Goal: Task Accomplishment & Management: Use online tool/utility

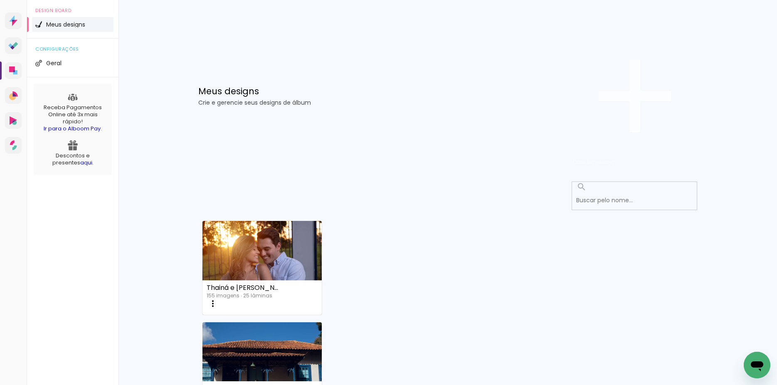
click at [616, 158] on span "Criar um design" at bounding box center [593, 162] width 43 height 8
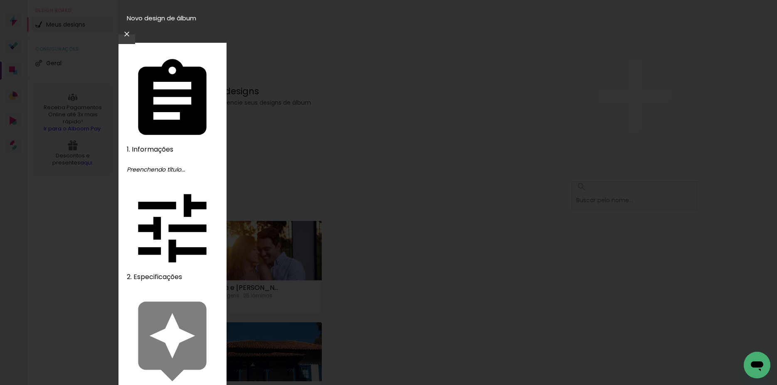
type input "[PERSON_NAME] e [PERSON_NAME]"
type paper-input "[PERSON_NAME] e [PERSON_NAME]"
click at [0, 0] on slot "Avançar" at bounding box center [0, 0] width 0 height 0
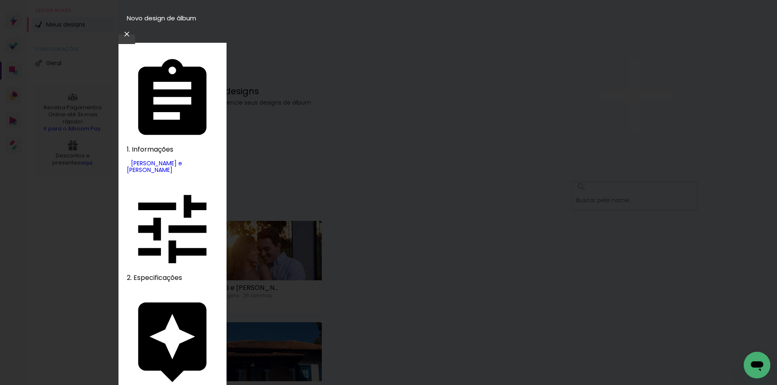
type input "inove"
type paper-input "inove"
click at [0, 0] on slot "Avançar" at bounding box center [0, 0] width 0 height 0
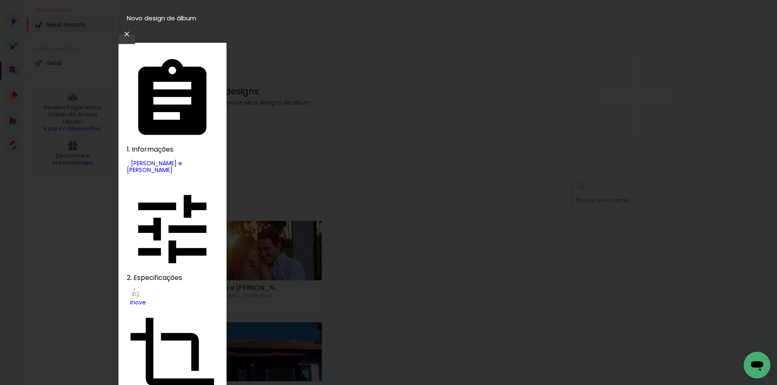
click at [0, 0] on slot "Avançar" at bounding box center [0, 0] width 0 height 0
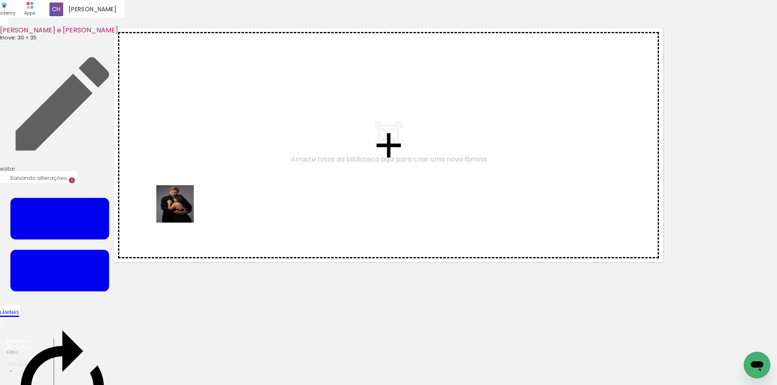
click at [181, 210] on quentale-workspace at bounding box center [388, 192] width 777 height 385
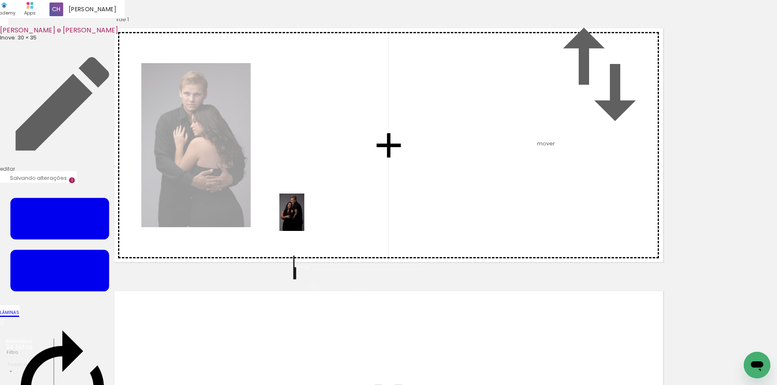
drag, startPoint x: 134, startPoint y: 359, endPoint x: 304, endPoint y: 219, distance: 220.9
click at [304, 219] on quentale-workspace at bounding box center [388, 192] width 777 height 385
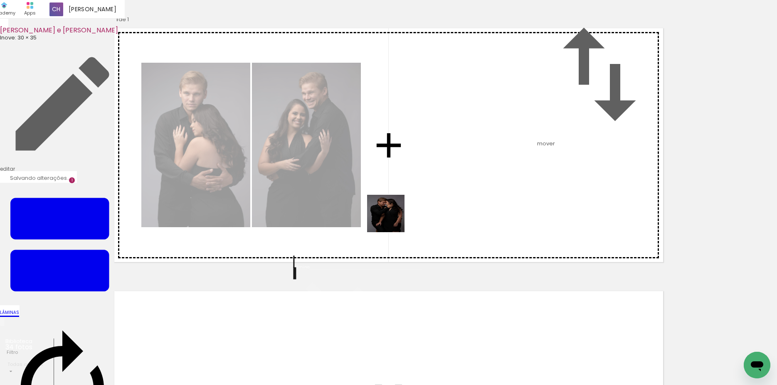
drag, startPoint x: 183, startPoint y: 355, endPoint x: 274, endPoint y: 350, distance: 90.7
click at [393, 219] on quentale-workspace at bounding box center [388, 192] width 777 height 385
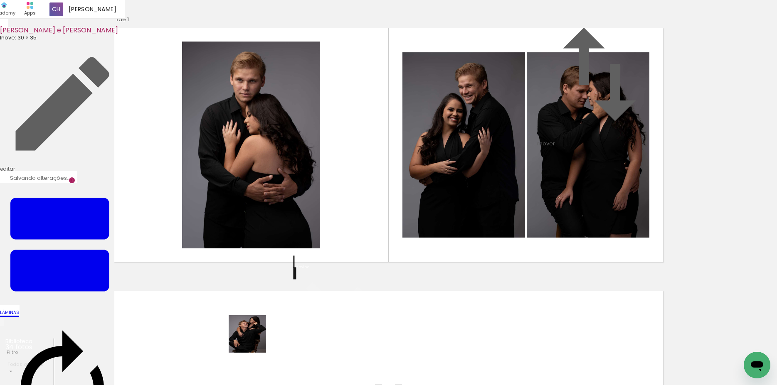
drag, startPoint x: 232, startPoint y: 361, endPoint x: 329, endPoint y: 231, distance: 162.2
click at [328, 232] on quentale-workspace at bounding box center [388, 192] width 777 height 385
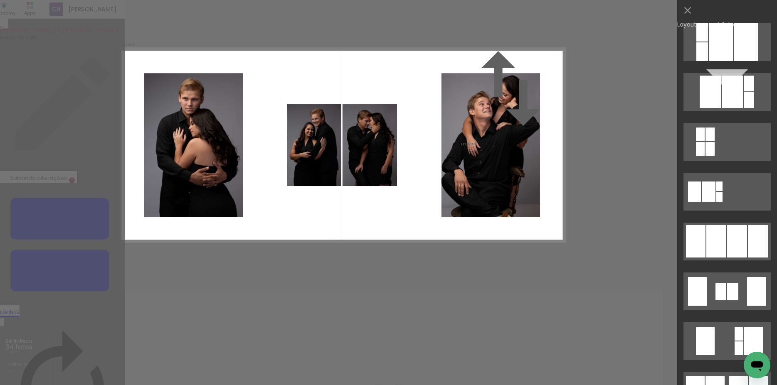
scroll to position [402, 0]
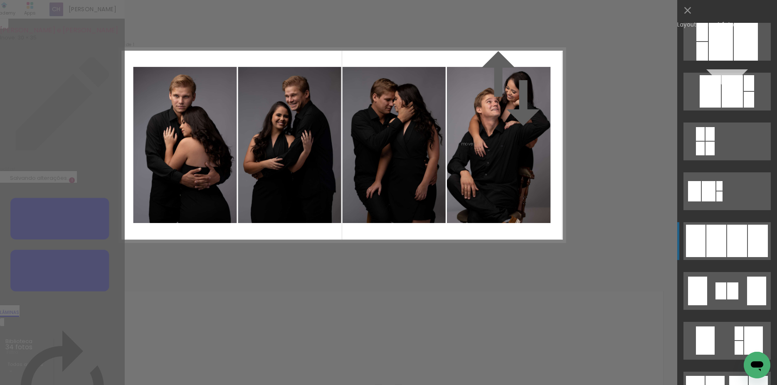
click at [727, 234] on div at bounding box center [737, 241] width 20 height 32
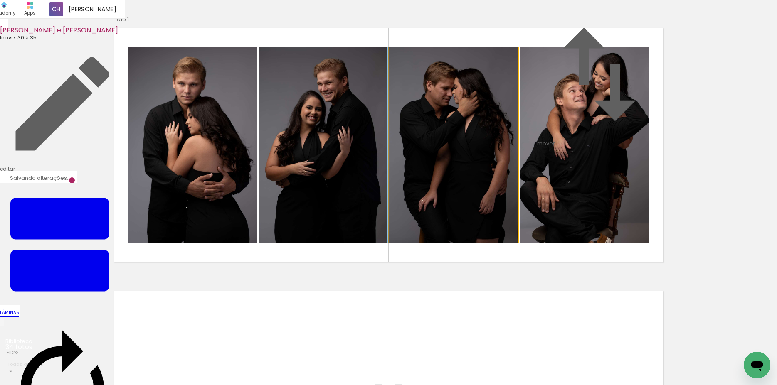
drag, startPoint x: 463, startPoint y: 224, endPoint x: 360, endPoint y: 222, distance: 103.5
click at [0, 0] on slot at bounding box center [0, 0] width 0 height 0
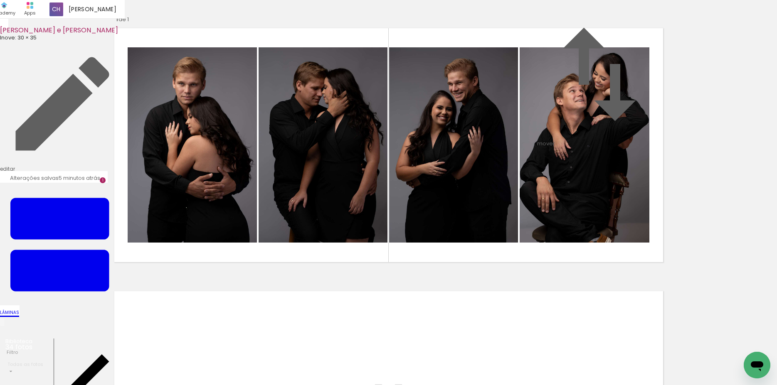
scroll to position [229, 0]
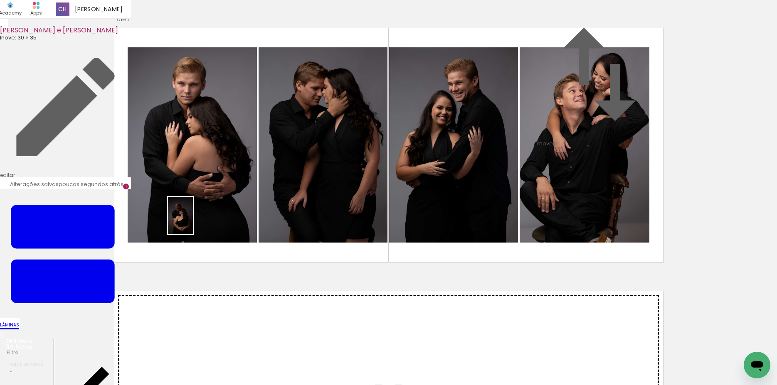
drag, startPoint x: 414, startPoint y: 362, endPoint x: 192, endPoint y: 221, distance: 263.4
click at [192, 221] on quentale-workspace at bounding box center [388, 192] width 777 height 385
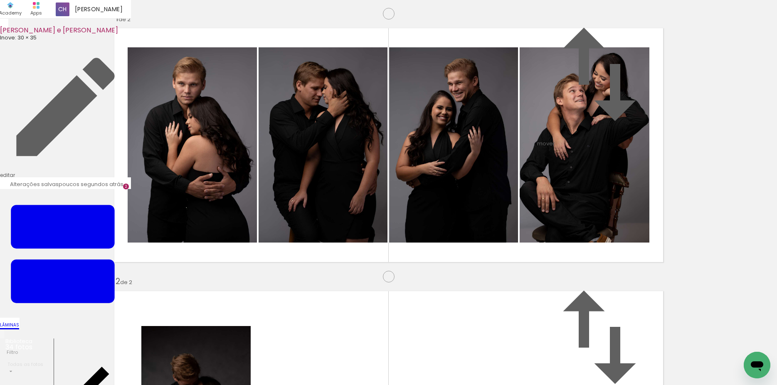
scroll to position [0, 877]
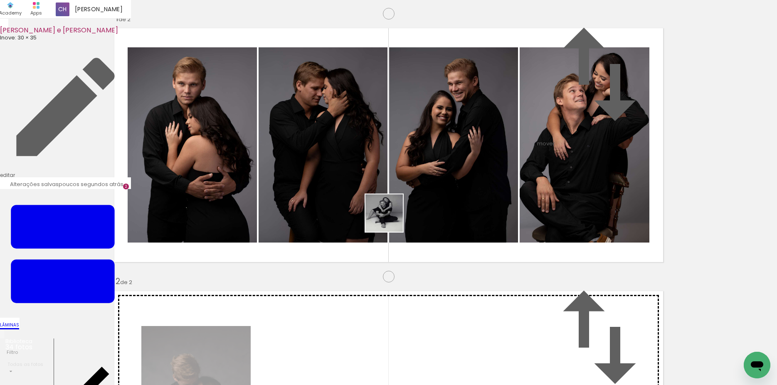
drag, startPoint x: 742, startPoint y: 355, endPoint x: 361, endPoint y: 212, distance: 406.7
click at [361, 212] on quentale-workspace at bounding box center [388, 192] width 777 height 385
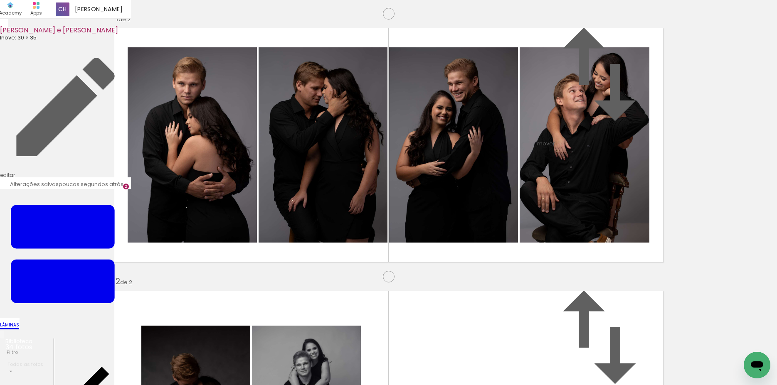
scroll to position [0, 0]
drag, startPoint x: 506, startPoint y: 367, endPoint x: 425, endPoint y: 228, distance: 161.5
click at [426, 228] on quentale-workspace at bounding box center [388, 192] width 777 height 385
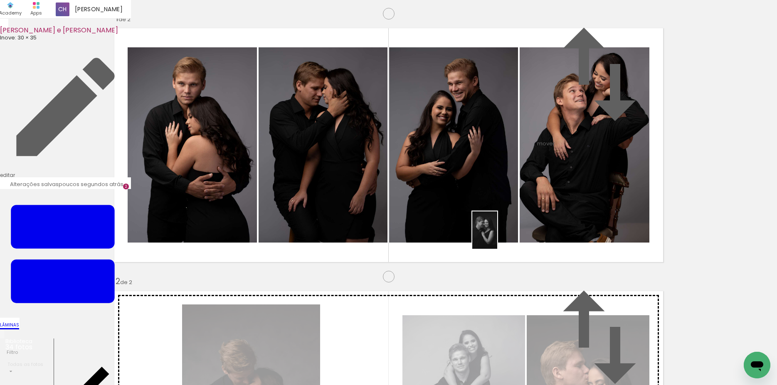
drag, startPoint x: 459, startPoint y: 363, endPoint x: 497, endPoint y: 237, distance: 131.9
click at [497, 237] on quentale-workspace at bounding box center [388, 192] width 777 height 385
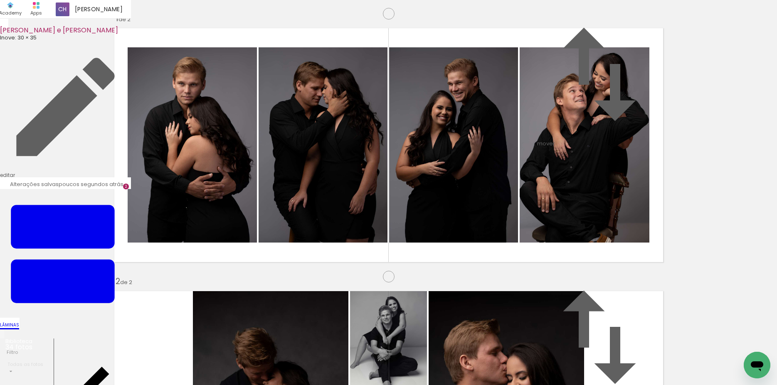
drag, startPoint x: 271, startPoint y: 362, endPoint x: 326, endPoint y: 354, distance: 56.0
click at [415, 246] on quentale-workspace at bounding box center [388, 192] width 777 height 385
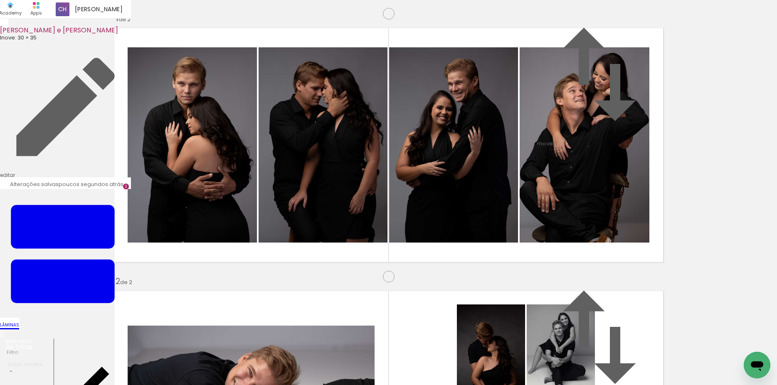
drag, startPoint x: 319, startPoint y: 365, endPoint x: 413, endPoint y: 224, distance: 169.3
click at [413, 224] on quentale-workspace at bounding box center [388, 192] width 777 height 385
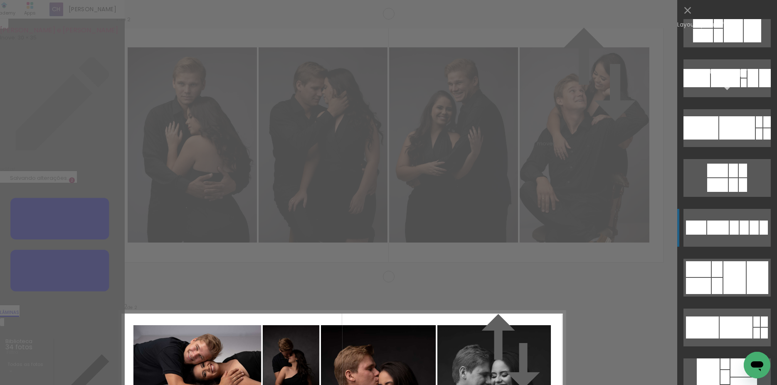
scroll to position [115, 0]
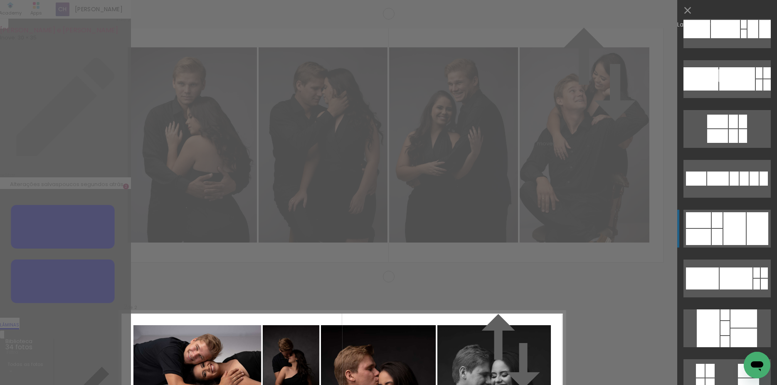
click at [729, 239] on div at bounding box center [734, 228] width 22 height 33
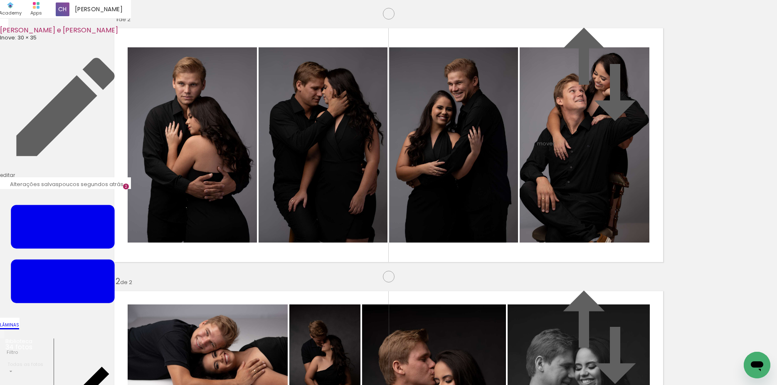
drag, startPoint x: 313, startPoint y: 258, endPoint x: 431, endPoint y: 204, distance: 130.6
click at [0, 0] on slot at bounding box center [0, 0] width 0 height 0
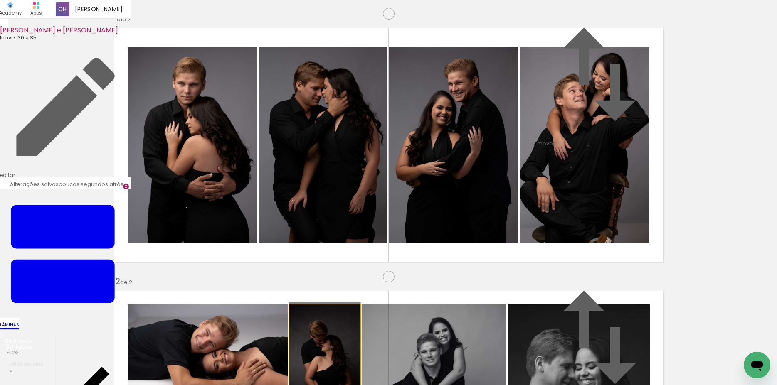
drag, startPoint x: 345, startPoint y: 160, endPoint x: 409, endPoint y: 180, distance: 67.4
click at [0, 0] on slot at bounding box center [0, 0] width 0 height 0
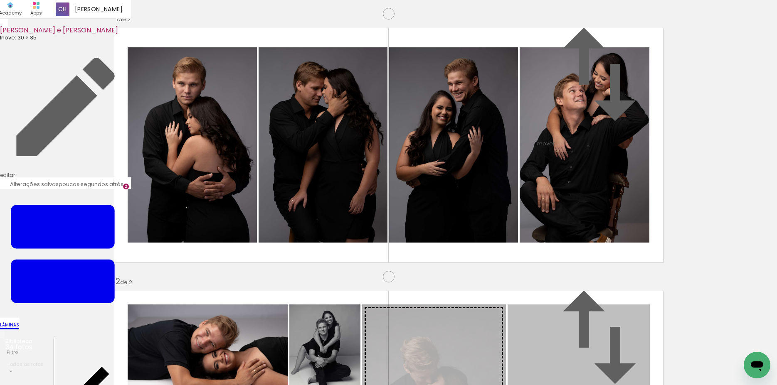
drag, startPoint x: 600, startPoint y: 208, endPoint x: 326, endPoint y: 227, distance: 274.6
click at [0, 0] on slot at bounding box center [0, 0] width 0 height 0
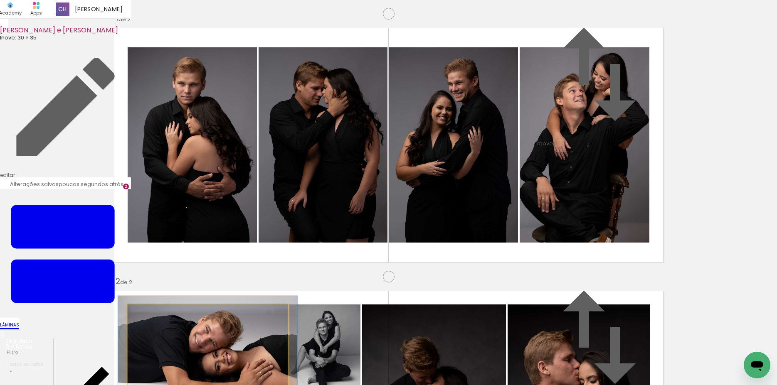
type paper-slider "112"
click at [152, 307] on div at bounding box center [150, 313] width 13 height 13
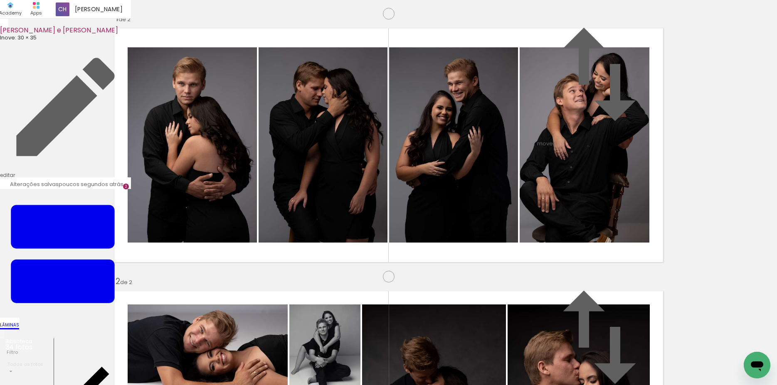
type paper-slider "106"
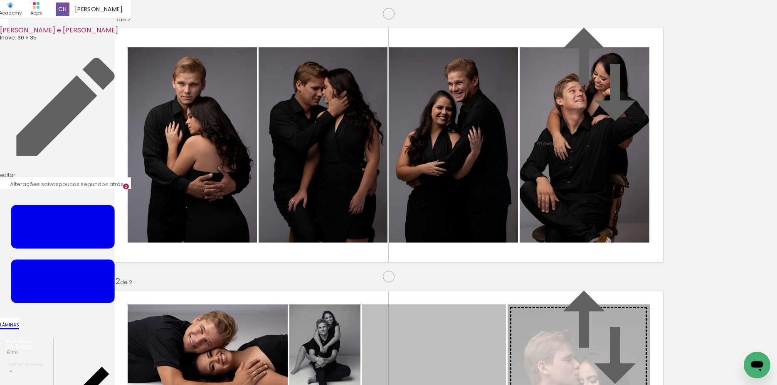
drag, startPoint x: 448, startPoint y: 215, endPoint x: 594, endPoint y: 212, distance: 145.5
click at [0, 0] on slot at bounding box center [0, 0] width 0 height 0
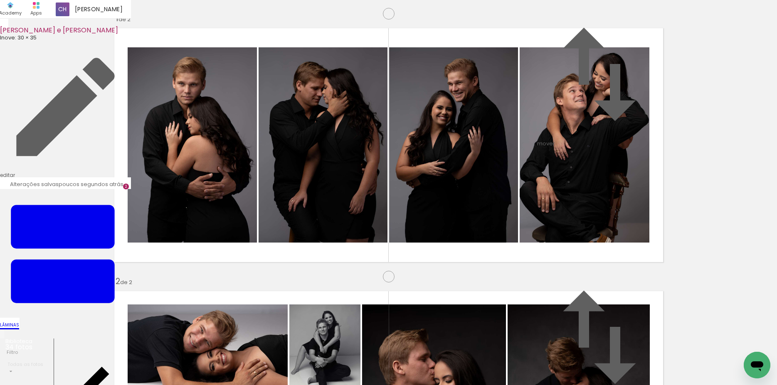
scroll to position [0, 258]
drag, startPoint x: 297, startPoint y: 367, endPoint x: 344, endPoint y: 346, distance: 51.4
click at [198, 230] on quentale-workspace at bounding box center [388, 192] width 777 height 385
drag, startPoint x: 346, startPoint y: 360, endPoint x: 397, endPoint y: 327, distance: 60.8
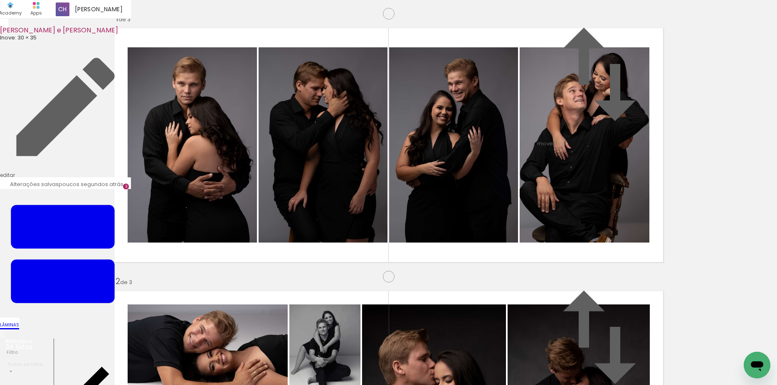
click at [276, 214] on quentale-workspace at bounding box center [388, 192] width 777 height 385
drag, startPoint x: 391, startPoint y: 358, endPoint x: 417, endPoint y: 333, distance: 36.4
click at [367, 227] on quentale-workspace at bounding box center [388, 192] width 777 height 385
drag, startPoint x: 434, startPoint y: 231, endPoint x: 480, endPoint y: 346, distance: 124.7
click at [432, 210] on quentale-workspace at bounding box center [388, 192] width 777 height 385
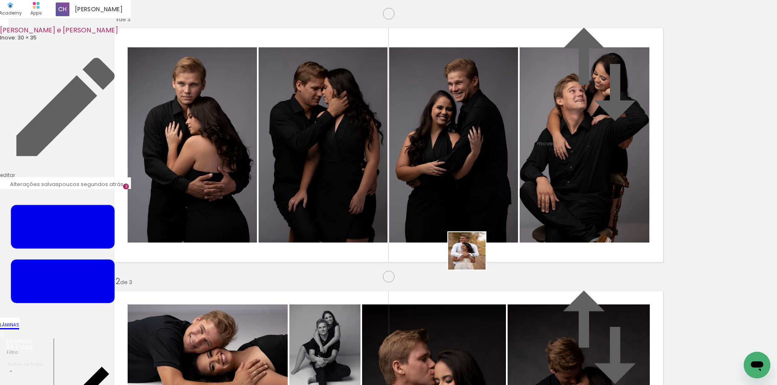
drag, startPoint x: 484, startPoint y: 355, endPoint x: 506, endPoint y: 314, distance: 47.2
click at [468, 214] on quentale-workspace at bounding box center [388, 192] width 777 height 385
drag, startPoint x: 567, startPoint y: 222, endPoint x: 569, endPoint y: 218, distance: 4.6
click at [569, 218] on quentale-workspace at bounding box center [388, 192] width 777 height 385
drag, startPoint x: 415, startPoint y: 253, endPoint x: 286, endPoint y: 198, distance: 140.8
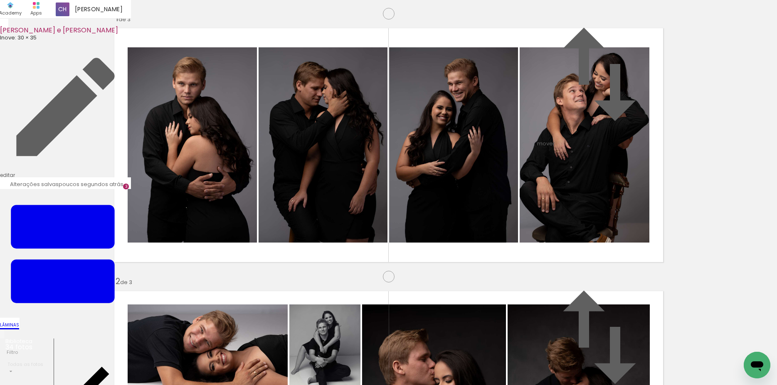
click at [0, 0] on slot at bounding box center [0, 0] width 0 height 0
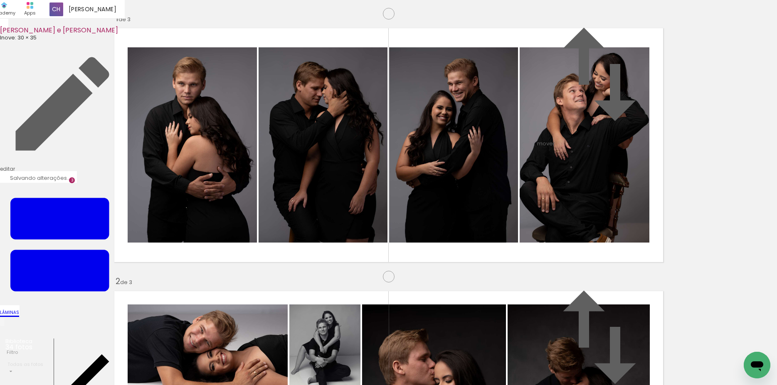
scroll to position [0, 412]
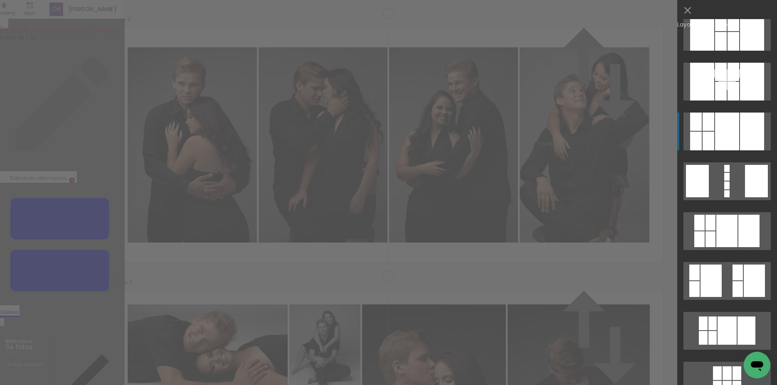
scroll to position [918, 0]
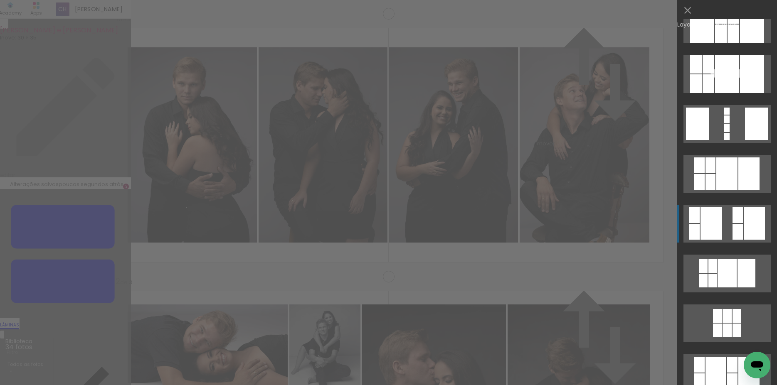
click at [732, 226] on div at bounding box center [737, 232] width 10 height 16
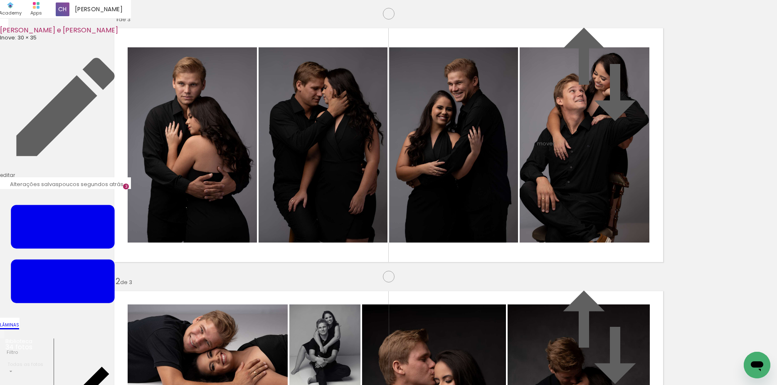
drag, startPoint x: 458, startPoint y: 247, endPoint x: 542, endPoint y: 214, distance: 90.8
click at [0, 0] on slot at bounding box center [0, 0] width 0 height 0
drag, startPoint x: 471, startPoint y: 237, endPoint x: 251, endPoint y: 196, distance: 224.4
click at [0, 0] on slot at bounding box center [0, 0] width 0 height 0
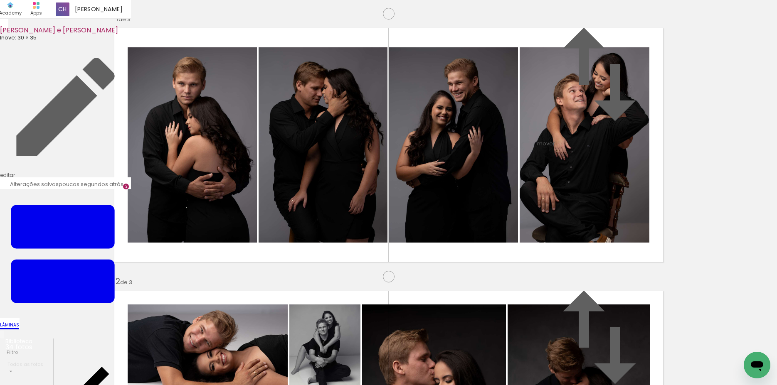
drag, startPoint x: 409, startPoint y: 356, endPoint x: 430, endPoint y: 355, distance: 20.8
click at [252, 280] on quentale-workspace at bounding box center [388, 192] width 777 height 385
drag, startPoint x: 440, startPoint y: 326, endPoint x: 449, endPoint y: 324, distance: 9.8
click at [344, 238] on quentale-workspace at bounding box center [388, 192] width 777 height 385
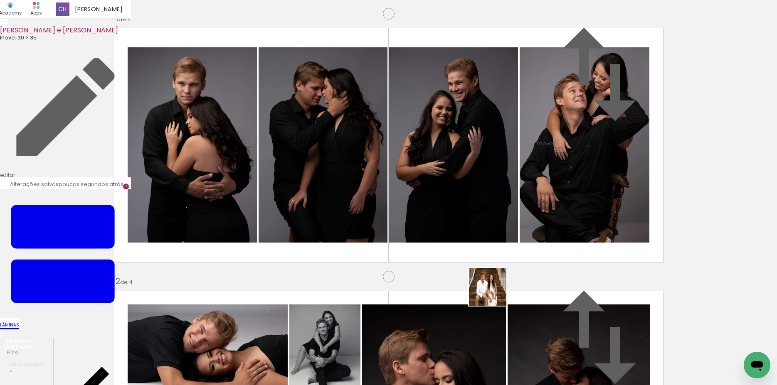
drag, startPoint x: 494, startPoint y: 293, endPoint x: 565, endPoint y: 351, distance: 91.3
click at [484, 245] on quentale-workspace at bounding box center [388, 192] width 777 height 385
drag, startPoint x: 549, startPoint y: 256, endPoint x: 539, endPoint y: 205, distance: 51.7
click at [540, 210] on quentale-workspace at bounding box center [388, 192] width 777 height 385
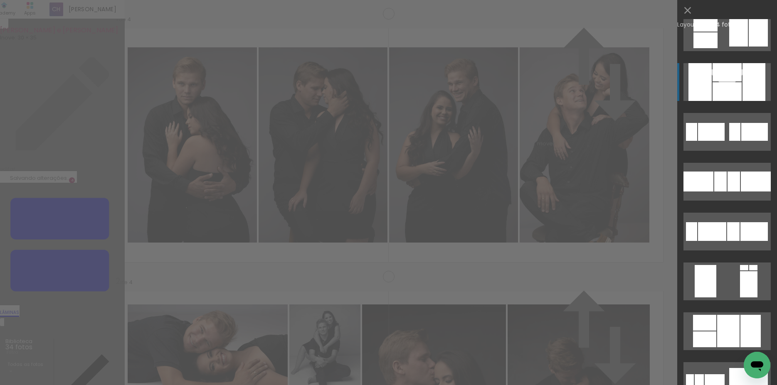
scroll to position [1377, 0]
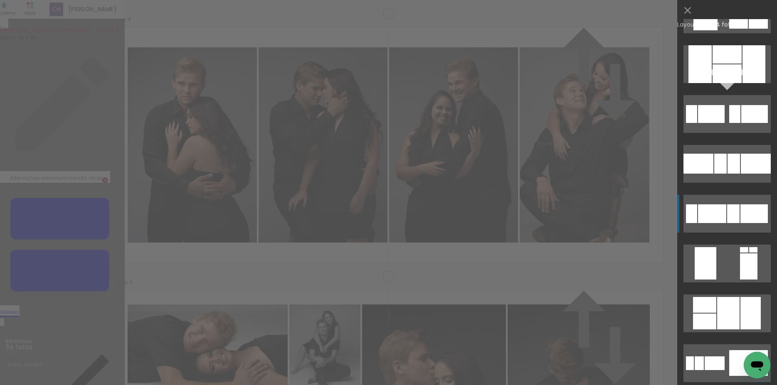
click at [727, 215] on div at bounding box center [733, 213] width 12 height 19
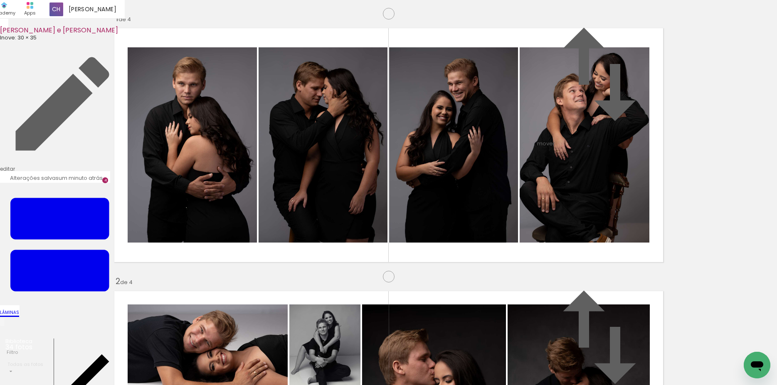
scroll to position [1018, 0]
drag, startPoint x: 604, startPoint y: 364, endPoint x: 596, endPoint y: 340, distance: 25.2
click at [367, 259] on quentale-workspace at bounding box center [388, 192] width 777 height 385
click at [471, 261] on quentale-workspace at bounding box center [388, 192] width 777 height 385
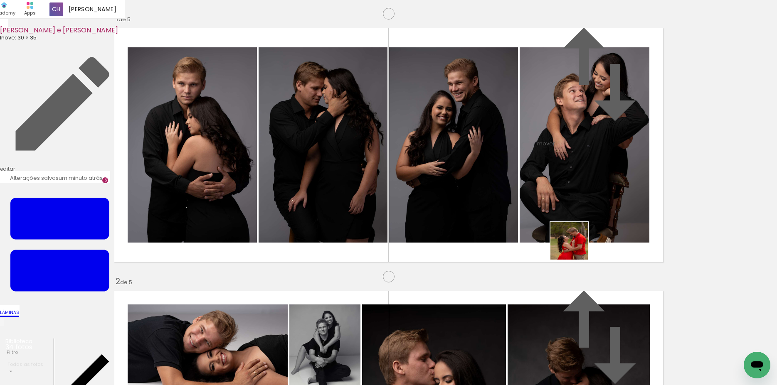
drag, startPoint x: 575, startPoint y: 247, endPoint x: 756, endPoint y: 329, distance: 198.5
click at [542, 232] on quentale-workspace at bounding box center [388, 192] width 777 height 385
drag, startPoint x: 741, startPoint y: 347, endPoint x: 504, endPoint y: 202, distance: 278.4
click at [504, 202] on quentale-workspace at bounding box center [388, 192] width 777 height 385
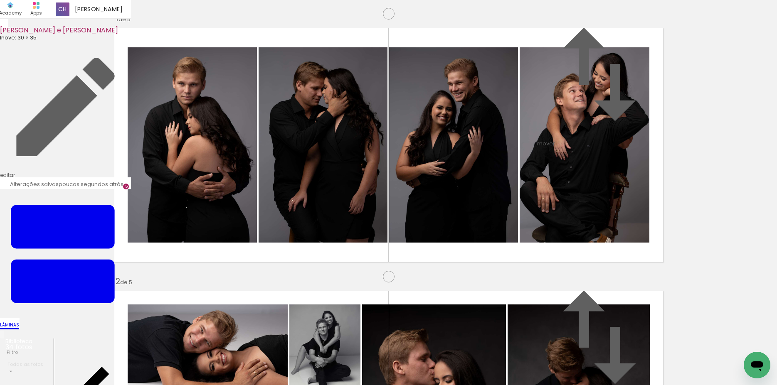
scroll to position [1281, 0]
drag, startPoint x: 276, startPoint y: 269, endPoint x: 246, endPoint y: 242, distance: 39.4
click at [246, 242] on quentale-workspace at bounding box center [388, 192] width 777 height 385
drag, startPoint x: 378, startPoint y: 362, endPoint x: 405, endPoint y: 345, distance: 32.5
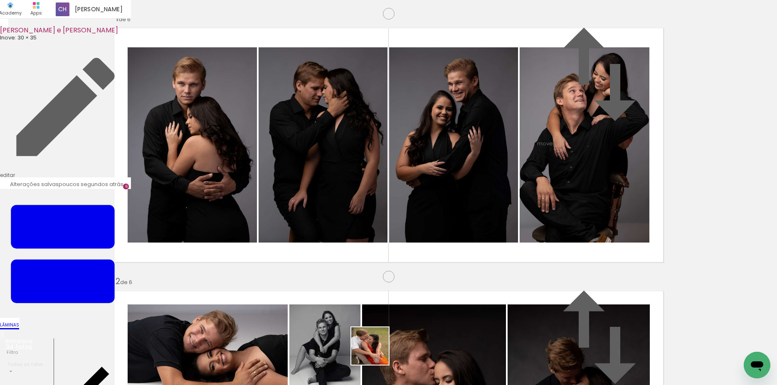
click at [326, 237] on quentale-workspace at bounding box center [388, 192] width 777 height 385
drag, startPoint x: 417, startPoint y: 356, endPoint x: 634, endPoint y: 370, distance: 217.0
click at [364, 203] on quentale-workspace at bounding box center [388, 192] width 777 height 385
drag, startPoint x: 581, startPoint y: 256, endPoint x: 541, endPoint y: 201, distance: 67.6
click at [543, 203] on quentale-workspace at bounding box center [388, 192] width 777 height 385
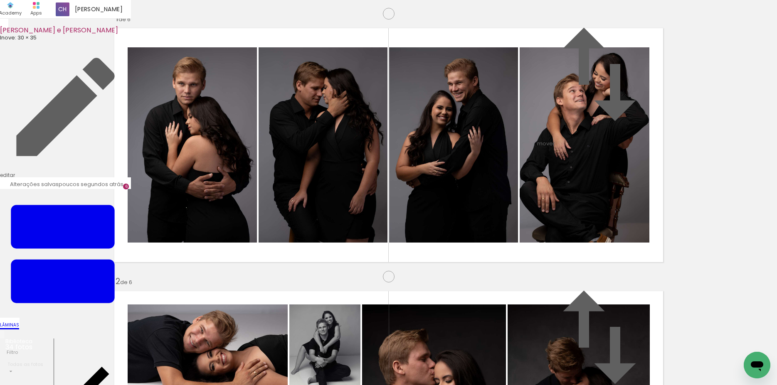
scroll to position [856, 0]
drag, startPoint x: 609, startPoint y: 368, endPoint x: 537, endPoint y: 146, distance: 233.2
click at [537, 146] on quentale-workspace at bounding box center [388, 192] width 777 height 385
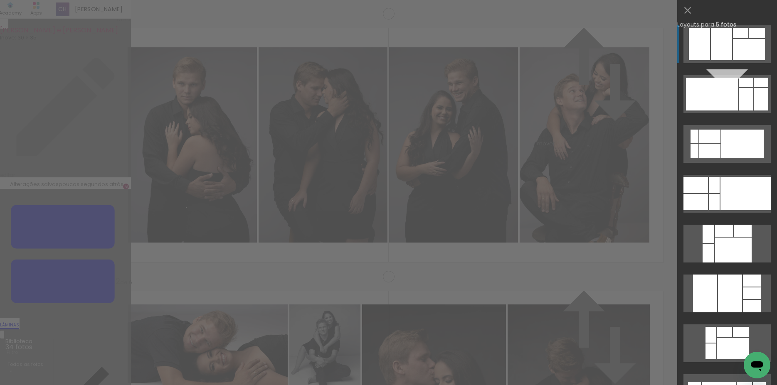
scroll to position [789, 0]
click at [730, 94] on div at bounding box center [712, 94] width 52 height 33
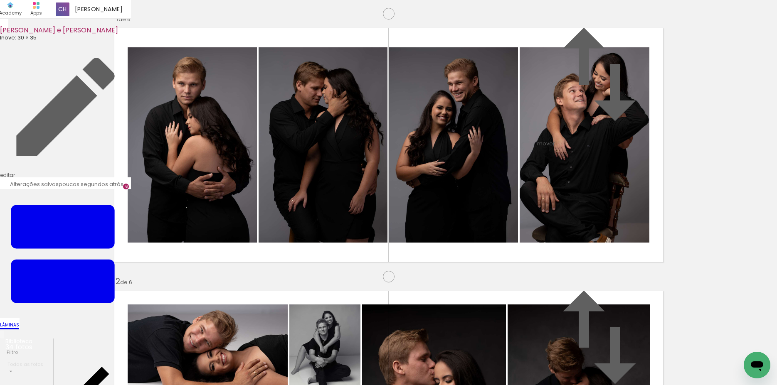
drag, startPoint x: 517, startPoint y: 148, endPoint x: 348, endPoint y: 169, distance: 169.6
click at [0, 0] on slot at bounding box center [0, 0] width 0 height 0
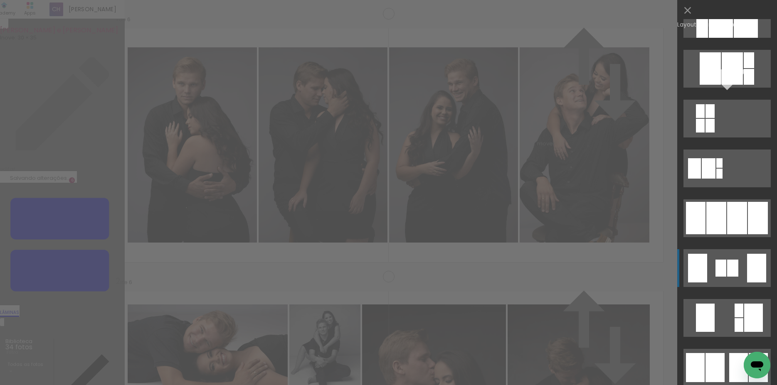
scroll to position [459, 0]
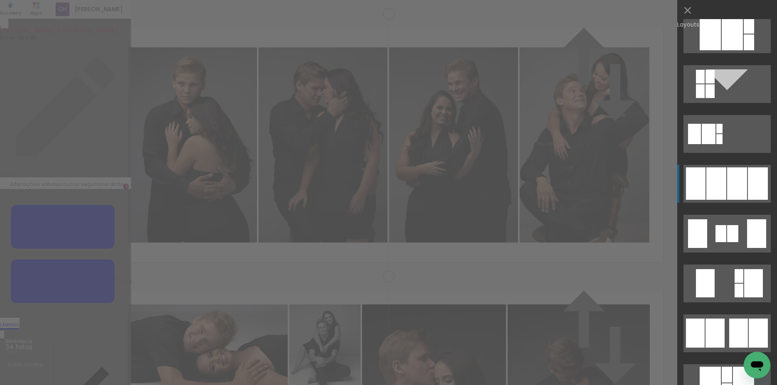
click at [717, 198] on div at bounding box center [716, 184] width 20 height 32
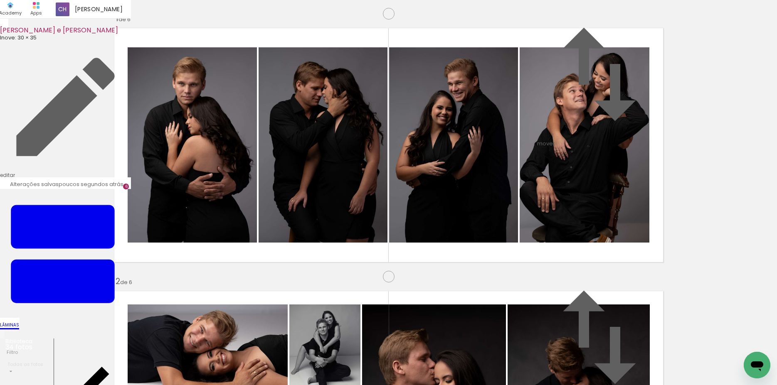
scroll to position [1583, 0]
drag, startPoint x: 457, startPoint y: 340, endPoint x: 467, endPoint y: 329, distance: 15.0
click at [281, 212] on quentale-workspace at bounding box center [388, 192] width 777 height 385
drag, startPoint x: 505, startPoint y: 355, endPoint x: 505, endPoint y: 205, distance: 149.6
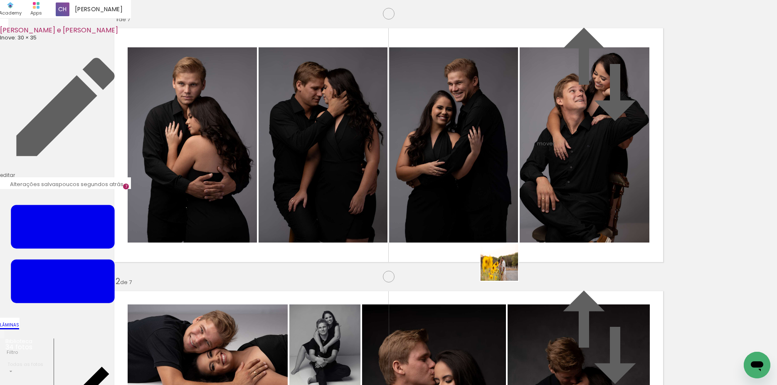
click at [505, 205] on quentale-workspace at bounding box center [388, 192] width 777 height 385
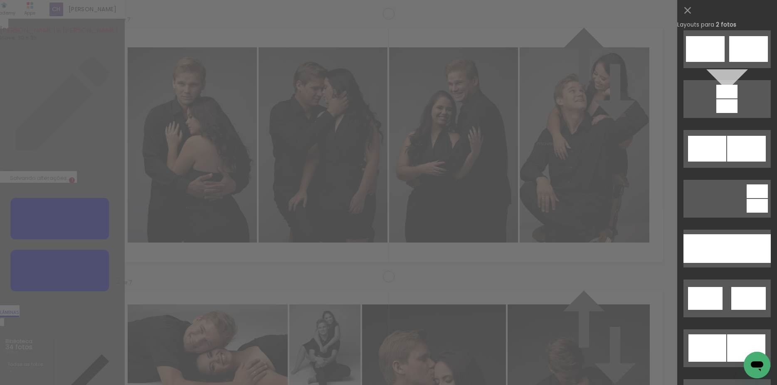
scroll to position [172, 0]
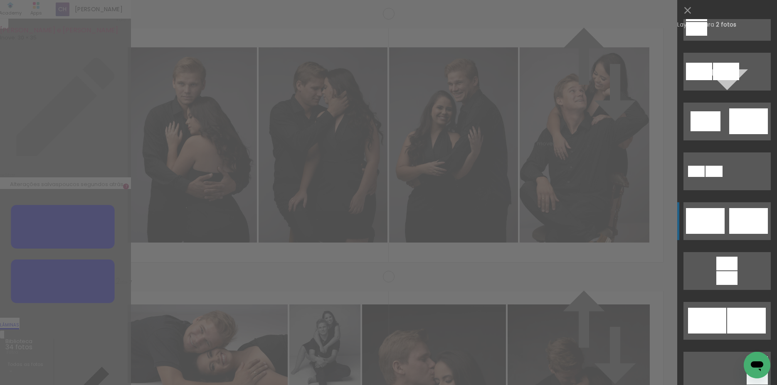
click at [719, 220] on div at bounding box center [705, 221] width 39 height 26
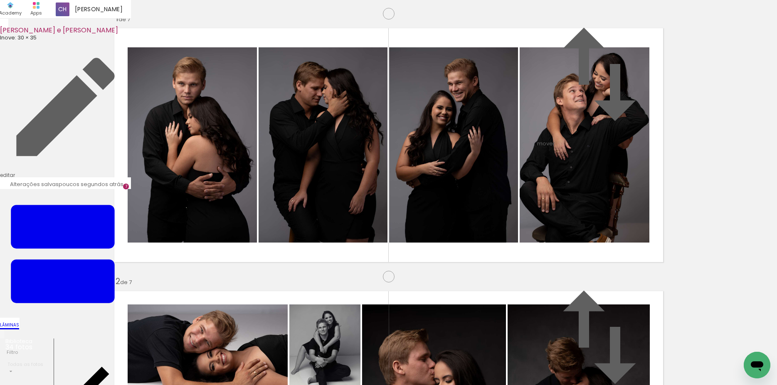
drag, startPoint x: 462, startPoint y: 225, endPoint x: 522, endPoint y: 225, distance: 60.7
click at [0, 0] on slot at bounding box center [0, 0] width 0 height 0
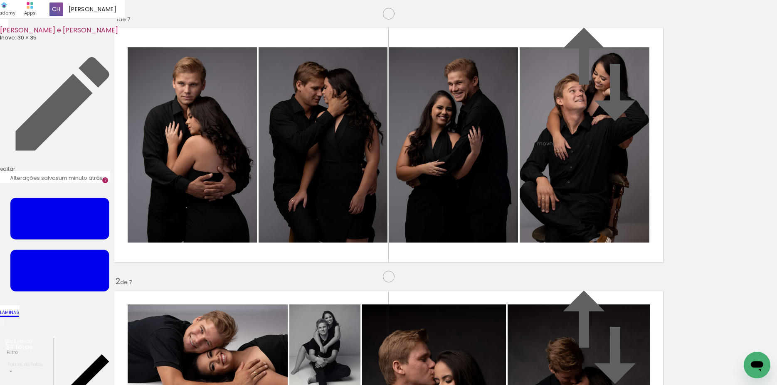
scroll to position [1846, 0]
drag, startPoint x: 452, startPoint y: 299, endPoint x: 681, endPoint y: 354, distance: 235.6
click at [327, 256] on quentale-workspace at bounding box center [388, 192] width 777 height 385
drag, startPoint x: 649, startPoint y: 312, endPoint x: 550, endPoint y: 232, distance: 127.1
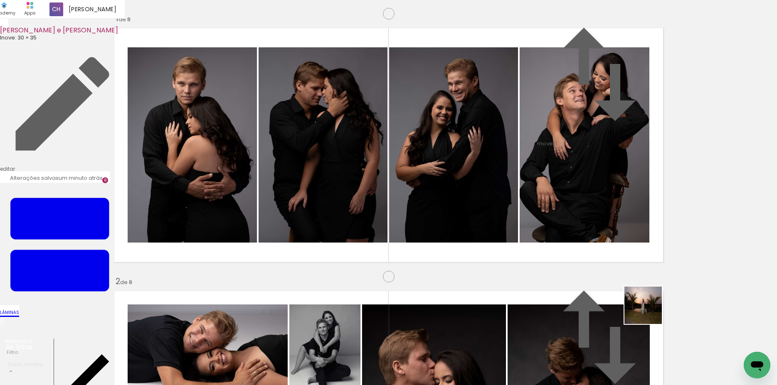
click at [550, 232] on quentale-workspace at bounding box center [388, 192] width 777 height 385
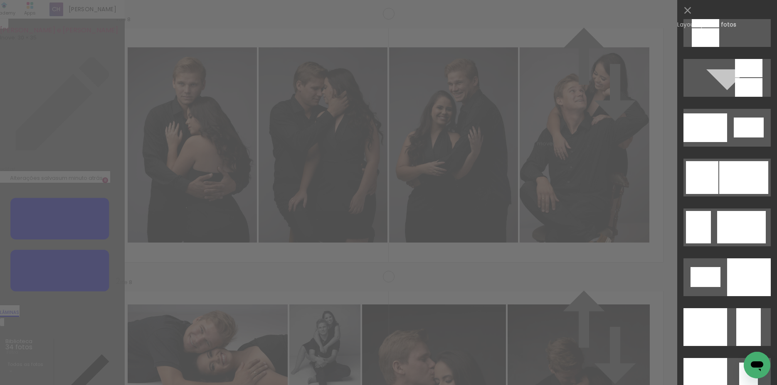
scroll to position [975, 0]
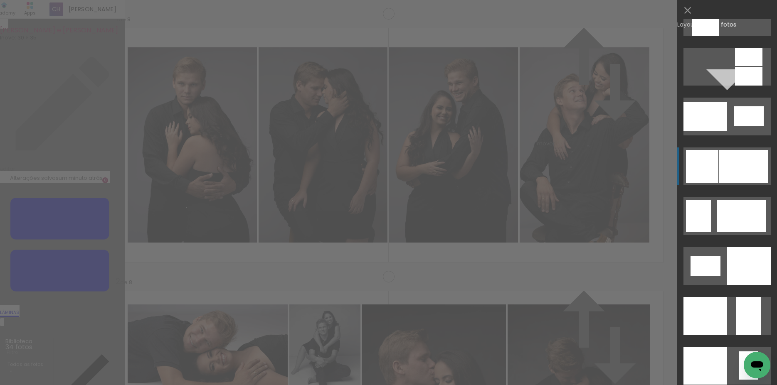
click at [723, 175] on div at bounding box center [743, 166] width 49 height 33
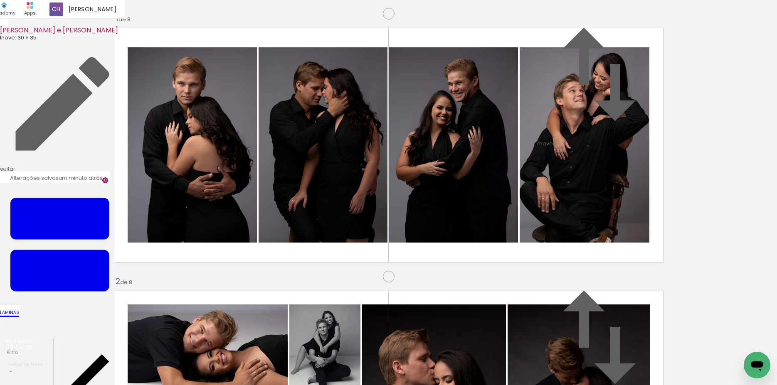
drag, startPoint x: 304, startPoint y: 197, endPoint x: 310, endPoint y: 199, distance: 6.4
drag, startPoint x: 145, startPoint y: 91, endPoint x: 150, endPoint y: 92, distance: 4.7
type paper-slider "115"
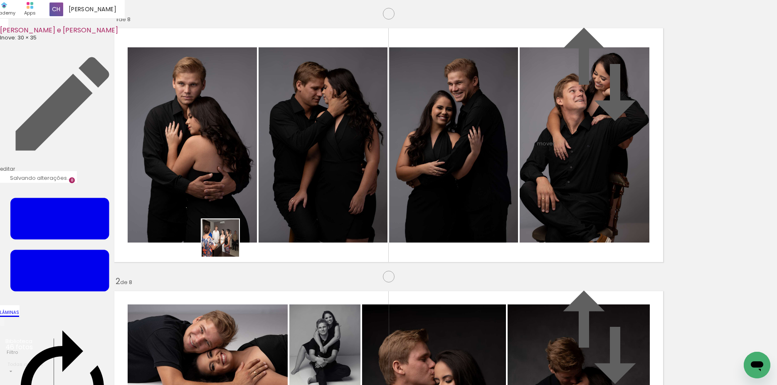
drag, startPoint x: 234, startPoint y: 360, endPoint x: 255, endPoint y: 242, distance: 120.3
click at [195, 165] on quentale-workspace at bounding box center [388, 192] width 777 height 385
drag, startPoint x: 329, startPoint y: 362, endPoint x: 387, endPoint y: 366, distance: 58.3
click at [388, 237] on quentale-workspace at bounding box center [388, 192] width 777 height 385
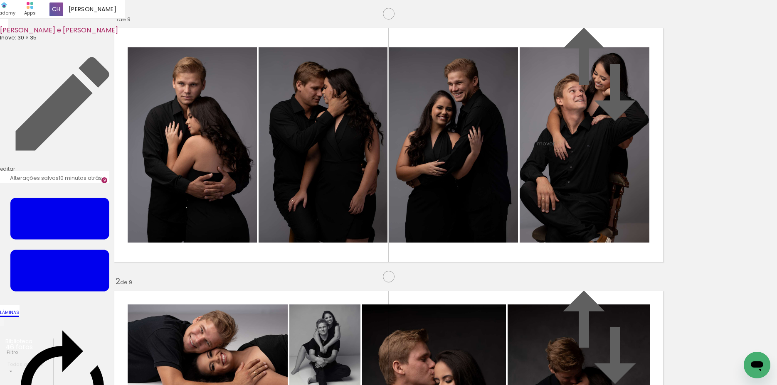
drag, startPoint x: 380, startPoint y: 364, endPoint x: 379, endPoint y: 269, distance: 94.8
click at [378, 232] on quentale-workspace at bounding box center [388, 192] width 777 height 385
drag, startPoint x: 418, startPoint y: 365, endPoint x: 437, endPoint y: 210, distance: 156.3
click at [437, 210] on quentale-workspace at bounding box center [388, 192] width 777 height 385
drag, startPoint x: 323, startPoint y: 232, endPoint x: 331, endPoint y: 211, distance: 22.9
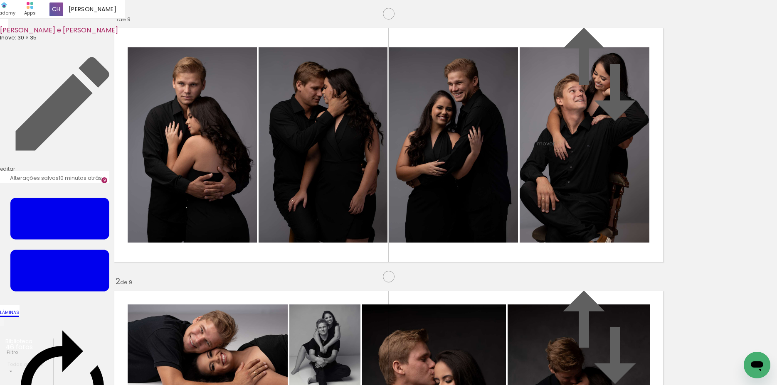
click at [331, 212] on quentale-workspace at bounding box center [388, 192] width 777 height 385
drag, startPoint x: 466, startPoint y: 362, endPoint x: 512, endPoint y: 342, distance: 50.4
click at [456, 236] on quentale-workspace at bounding box center [388, 192] width 777 height 385
drag, startPoint x: 500, startPoint y: 290, endPoint x: 463, endPoint y: 224, distance: 75.4
click at [464, 225] on quentale-workspace at bounding box center [388, 192] width 777 height 385
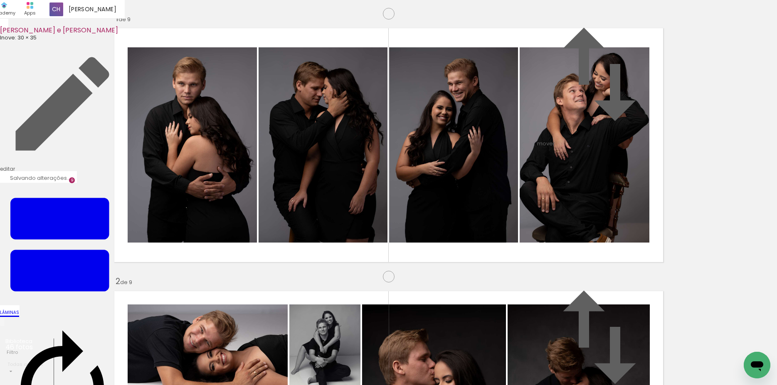
drag, startPoint x: 499, startPoint y: 130, endPoint x: 514, endPoint y: 220, distance: 91.8
click at [0, 0] on slot at bounding box center [0, 0] width 0 height 0
drag, startPoint x: 546, startPoint y: 302, endPoint x: 478, endPoint y: 179, distance: 140.9
click at [478, 179] on quentale-workspace at bounding box center [388, 192] width 777 height 385
click at [480, 197] on quentale-workspace at bounding box center [388, 192] width 777 height 385
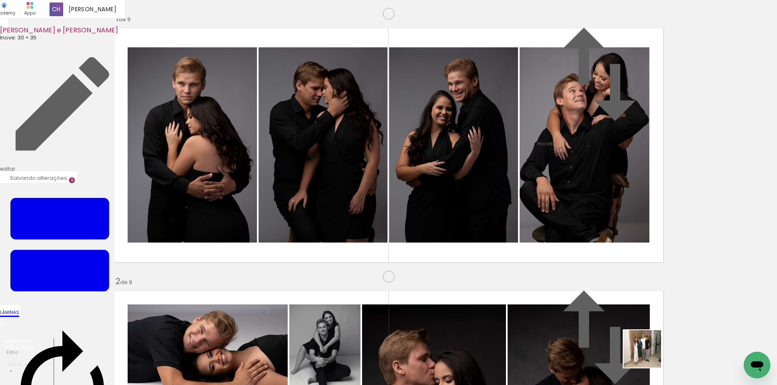
drag, startPoint x: 651, startPoint y: 360, endPoint x: 675, endPoint y: 346, distance: 27.9
click at [479, 191] on quentale-workspace at bounding box center [388, 192] width 777 height 385
drag, startPoint x: 678, startPoint y: 327, endPoint x: 681, endPoint y: 296, distance: 30.9
click at [490, 192] on quentale-workspace at bounding box center [388, 192] width 777 height 385
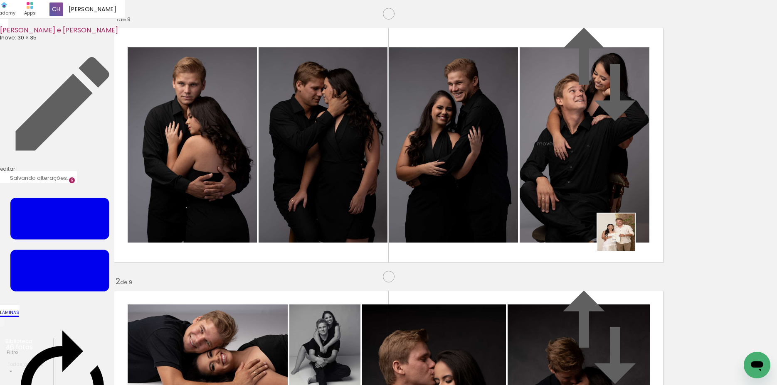
drag, startPoint x: 739, startPoint y: 344, endPoint x: 566, endPoint y: 201, distance: 224.3
click at [584, 211] on quentale-workspace at bounding box center [388, 192] width 777 height 385
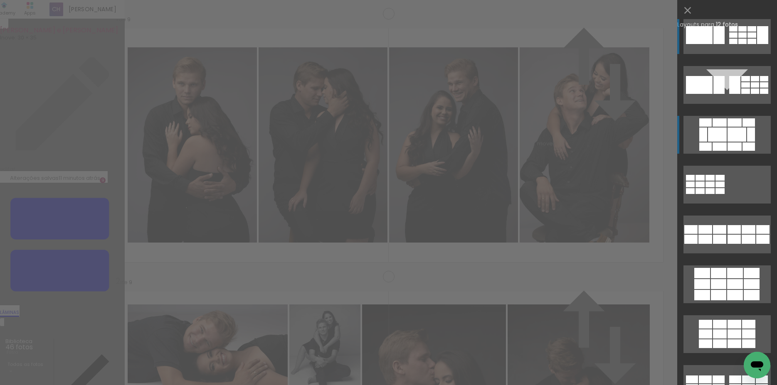
scroll to position [0, 0]
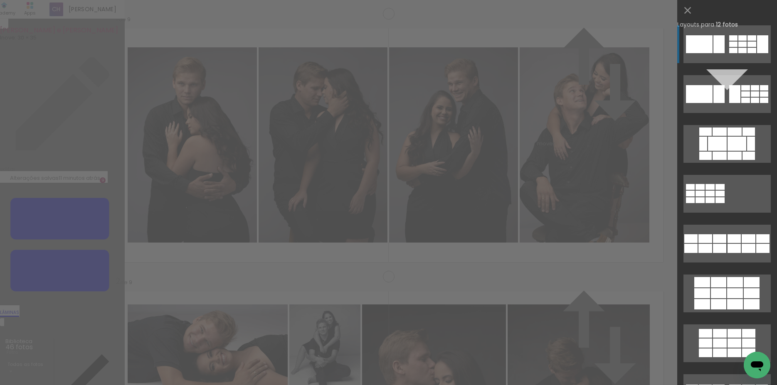
click at [722, 44] on quentale-layouter at bounding box center [726, 44] width 87 height 38
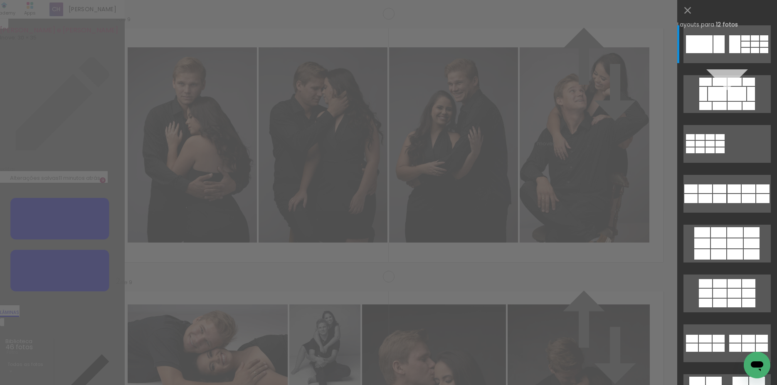
drag, startPoint x: 303, startPoint y: 195, endPoint x: 384, endPoint y: 380, distance: 202.3
click at [384, 380] on quentale-workspace at bounding box center [388, 192] width 777 height 385
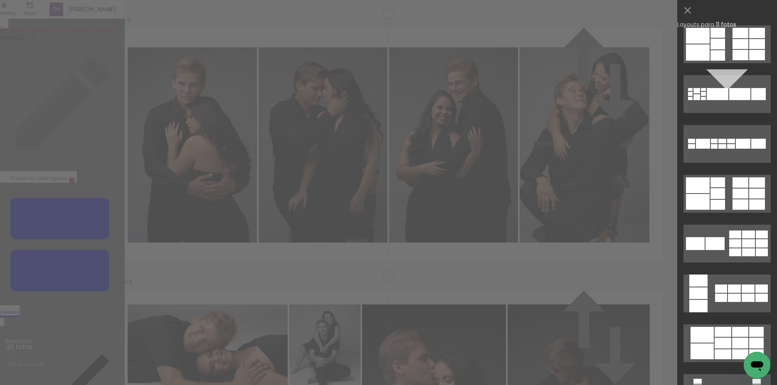
scroll to position [0, 0]
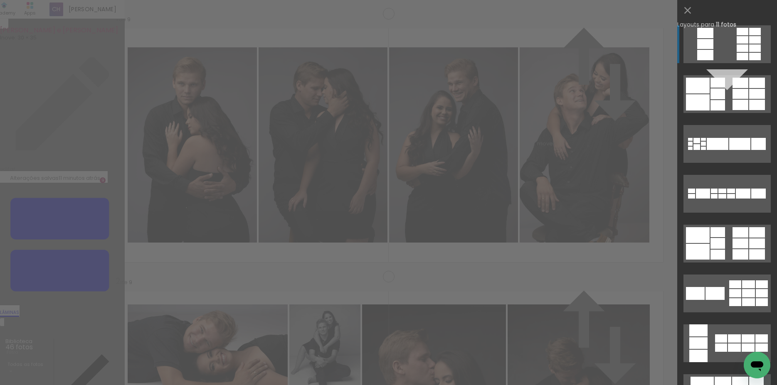
drag, startPoint x: 490, startPoint y: 251, endPoint x: 503, endPoint y: 370, distance: 119.5
click at [503, 370] on quentale-workspace at bounding box center [388, 192] width 777 height 385
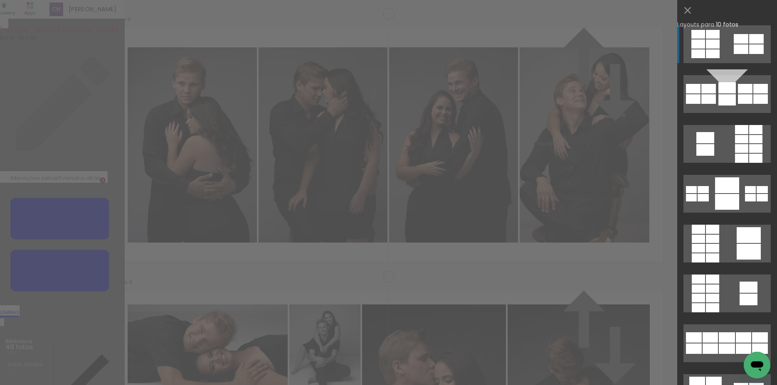
drag, startPoint x: 400, startPoint y: 213, endPoint x: 501, endPoint y: 376, distance: 191.5
click at [501, 376] on quentale-workspace at bounding box center [388, 192] width 777 height 385
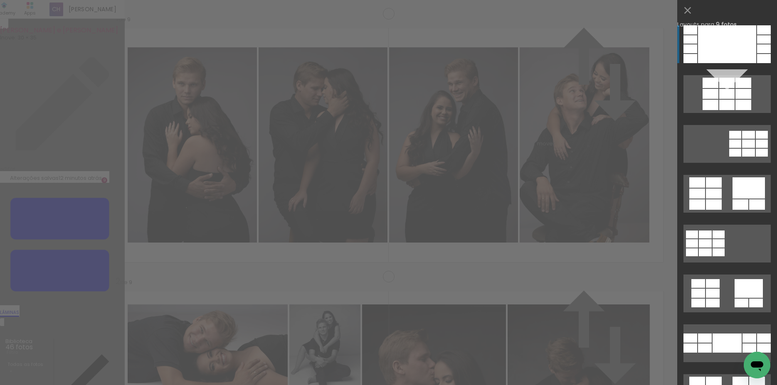
drag, startPoint x: 529, startPoint y: 255, endPoint x: 577, endPoint y: 374, distance: 128.1
click at [577, 374] on quentale-workspace at bounding box center [388, 192] width 777 height 385
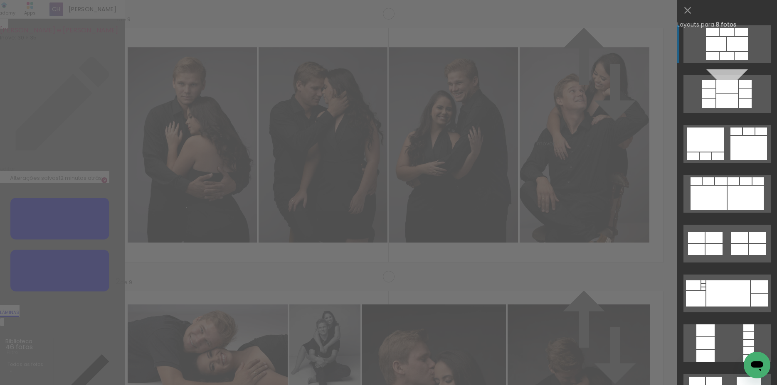
drag, startPoint x: 413, startPoint y: 247, endPoint x: 558, endPoint y: 369, distance: 189.4
click at [558, 369] on quentale-workspace at bounding box center [388, 192] width 777 height 385
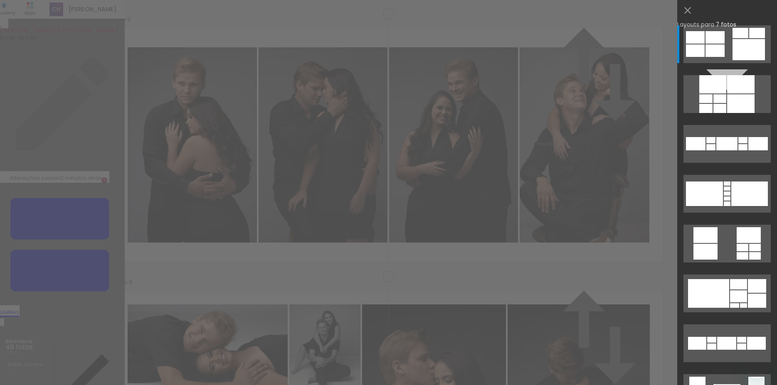
click at [0, 0] on slot at bounding box center [0, 0] width 0 height 0
drag, startPoint x: 418, startPoint y: 139, endPoint x: 455, endPoint y: 223, distance: 92.1
click at [0, 0] on slot at bounding box center [0, 0] width 0 height 0
drag, startPoint x: 400, startPoint y: 135, endPoint x: 467, endPoint y: 244, distance: 127.6
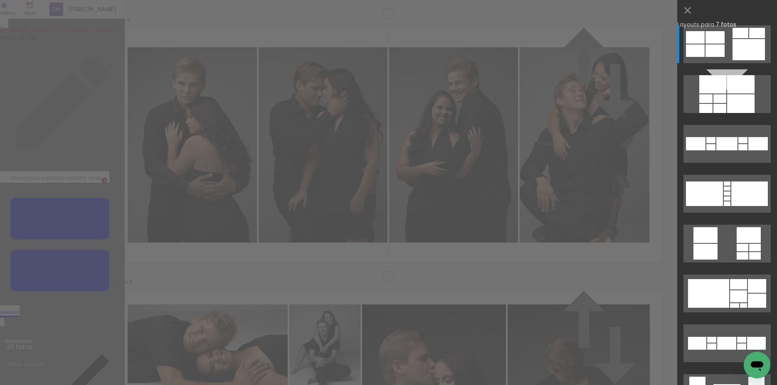
click at [0, 0] on slot at bounding box center [0, 0] width 0 height 0
drag, startPoint x: 419, startPoint y: 145, endPoint x: 490, endPoint y: 226, distance: 107.2
click at [0, 0] on slot at bounding box center [0, 0] width 0 height 0
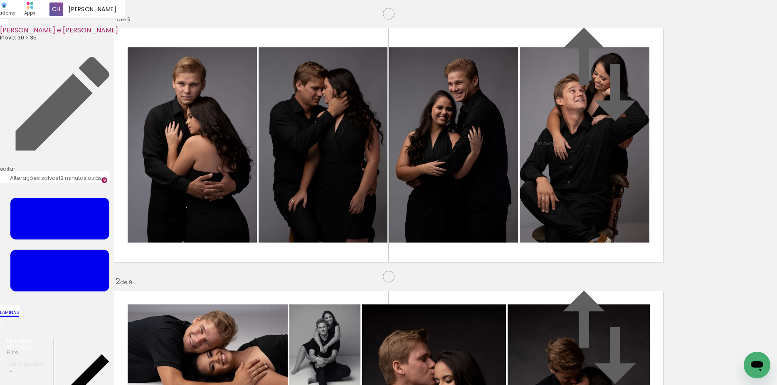
drag, startPoint x: 474, startPoint y: 126, endPoint x: 531, endPoint y: 234, distance: 122.7
click at [0, 0] on slot at bounding box center [0, 0] width 0 height 0
drag, startPoint x: 183, startPoint y: 259, endPoint x: 300, endPoint y: 166, distance: 149.4
click at [0, 0] on slot at bounding box center [0, 0] width 0 height 0
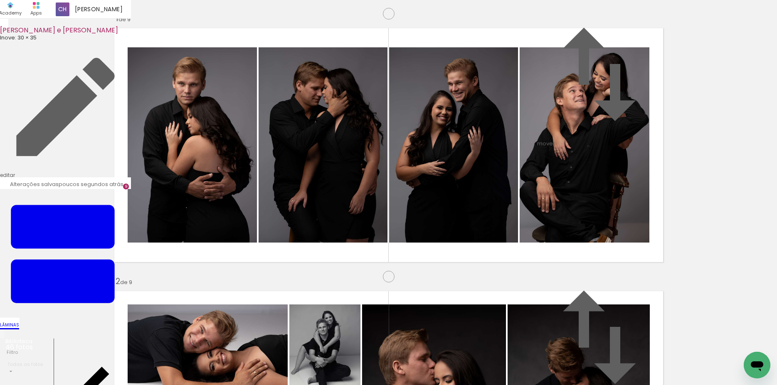
scroll to position [2334, 0]
drag, startPoint x: 424, startPoint y: 276, endPoint x: 589, endPoint y: 347, distance: 179.3
click at [411, 273] on quentale-workspace at bounding box center [388, 192] width 777 height 385
drag, startPoint x: 480, startPoint y: 287, endPoint x: 612, endPoint y: 335, distance: 140.2
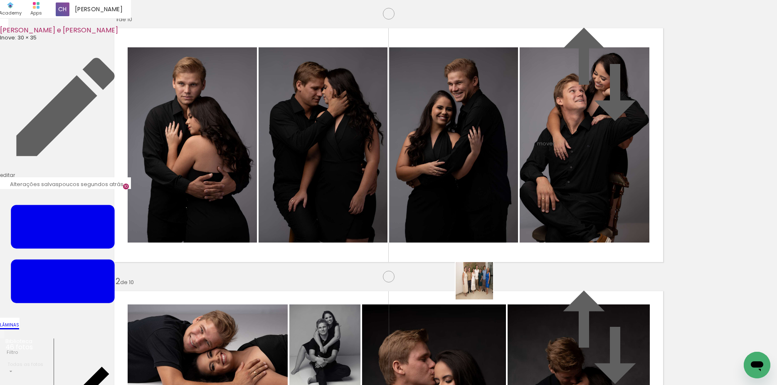
click at [428, 266] on quentale-workspace at bounding box center [388, 192] width 777 height 385
drag, startPoint x: 650, startPoint y: 354, endPoint x: 615, endPoint y: 330, distance: 42.1
click at [438, 258] on quentale-workspace at bounding box center [388, 192] width 777 height 385
drag, startPoint x: 698, startPoint y: 356, endPoint x: 775, endPoint y: 335, distance: 79.4
click at [514, 283] on quentale-workspace at bounding box center [388, 192] width 777 height 385
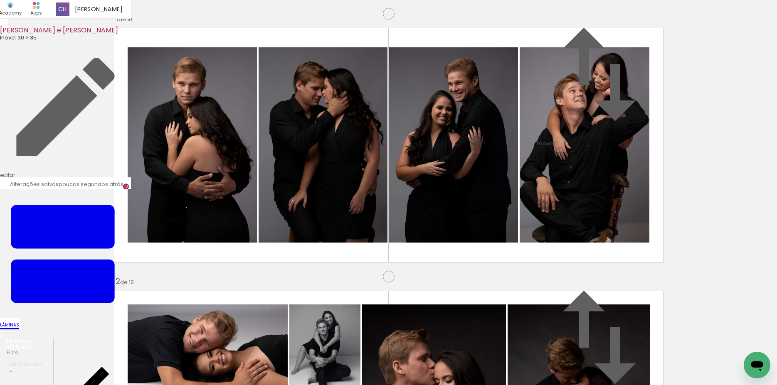
drag, startPoint x: 671, startPoint y: 291, endPoint x: 515, endPoint y: 217, distance: 172.9
click at [518, 217] on quentale-workspace at bounding box center [388, 192] width 777 height 385
drag, startPoint x: 586, startPoint y: 137, endPoint x: 553, endPoint y: 200, distance: 70.8
click at [0, 0] on slot at bounding box center [0, 0] width 0 height 0
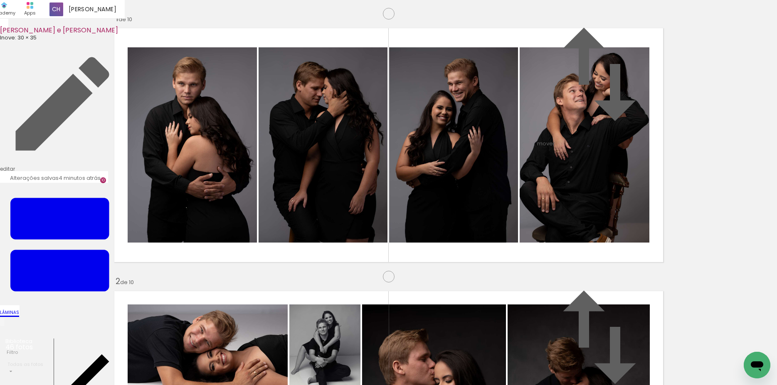
scroll to position [0, 1435]
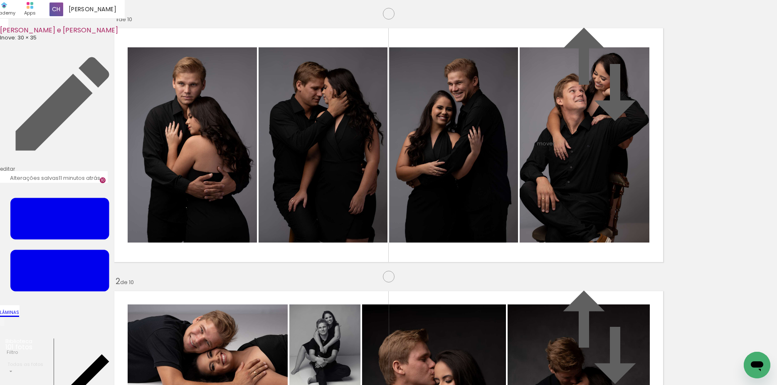
scroll to position [0, 1911]
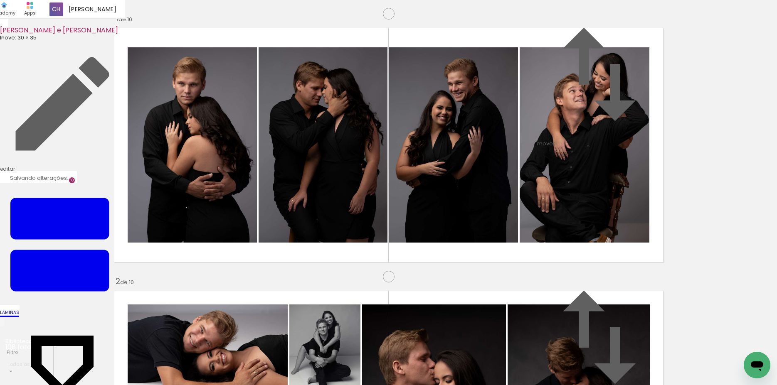
scroll to position [0, 4322]
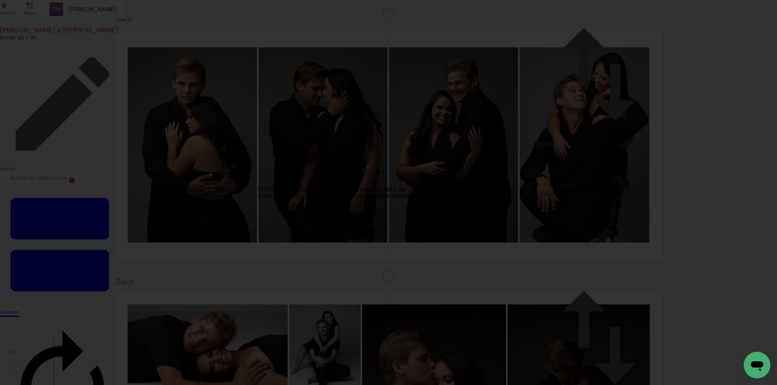
scroll to position [0, 4322]
click at [292, 193] on link "Recarregar agora" at bounding box center [278, 193] width 59 height 10
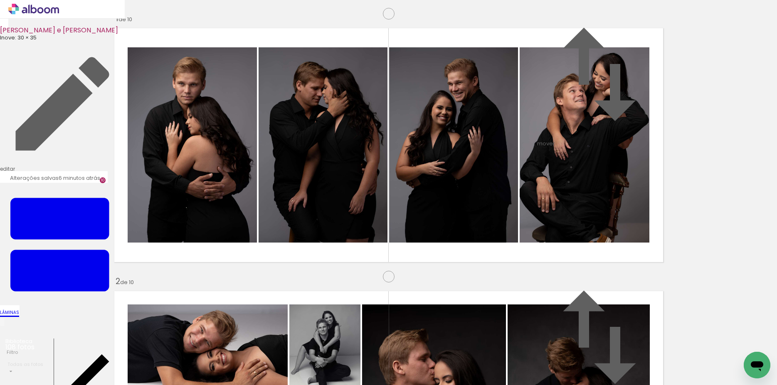
scroll to position [1549, 0]
drag, startPoint x: 573, startPoint y: 185, endPoint x: 582, endPoint y: 369, distance: 184.0
click at [582, 369] on quentale-workspace at bounding box center [388, 192] width 777 height 385
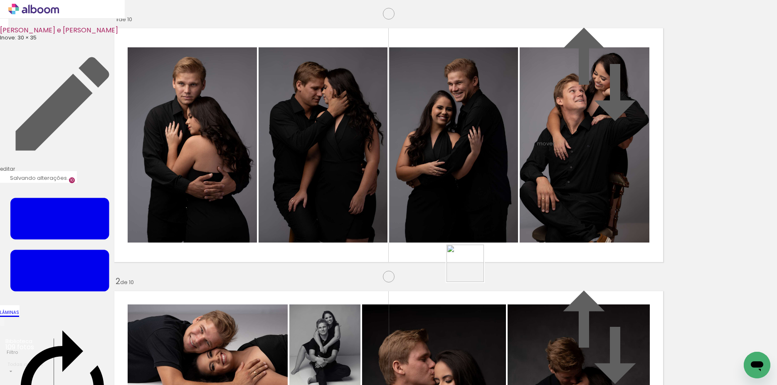
drag, startPoint x: 467, startPoint y: 364, endPoint x: 479, endPoint y: 207, distance: 158.0
click at [479, 207] on quentale-workspace at bounding box center [388, 192] width 777 height 385
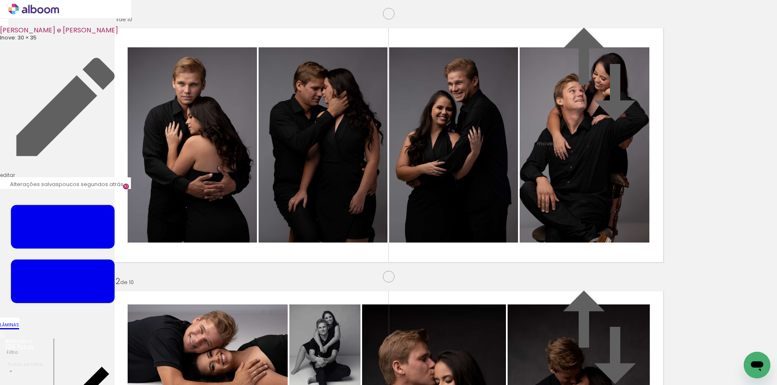
scroll to position [1377, 0]
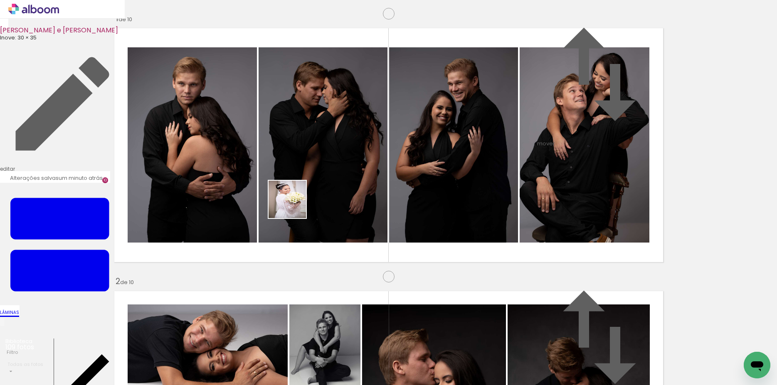
drag, startPoint x: 416, startPoint y: 363, endPoint x: 268, endPoint y: 190, distance: 228.2
click at [268, 190] on quentale-workspace at bounding box center [388, 192] width 777 height 385
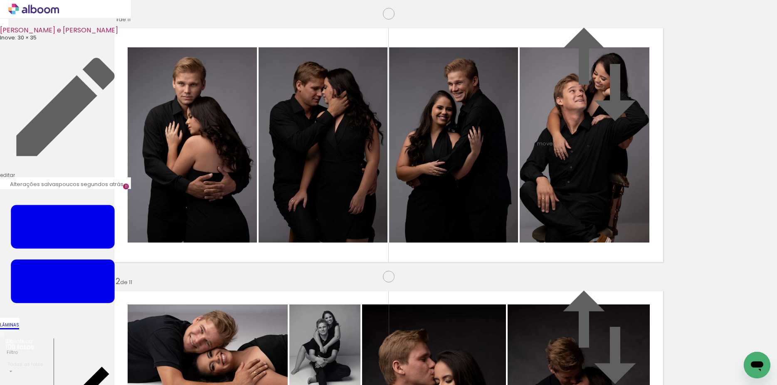
scroll to position [0, 3363]
drag, startPoint x: 350, startPoint y: 284, endPoint x: 310, endPoint y: 246, distance: 55.0
click at [310, 246] on quentale-workspace at bounding box center [388, 192] width 777 height 385
drag, startPoint x: 269, startPoint y: 345, endPoint x: 457, endPoint y: 228, distance: 221.7
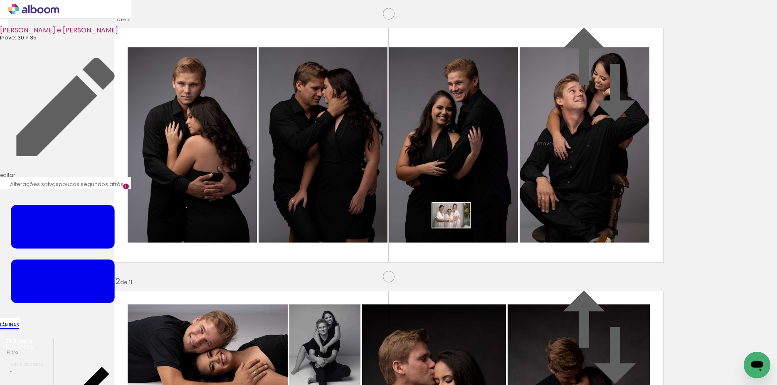
click at [457, 228] on quentale-workspace at bounding box center [388, 192] width 777 height 385
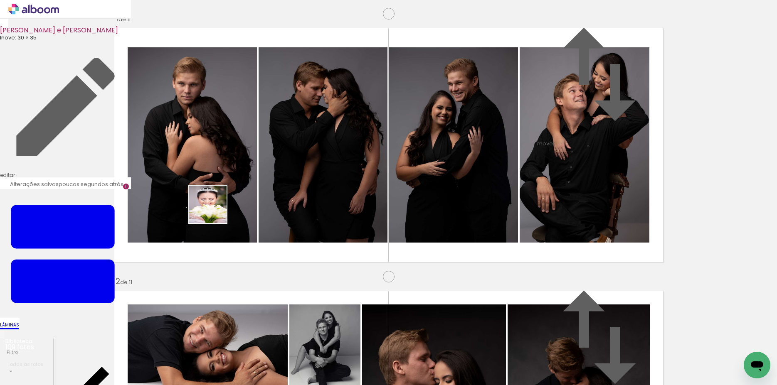
drag, startPoint x: 336, startPoint y: 357, endPoint x: 214, endPoint y: 211, distance: 190.6
click at [214, 211] on quentale-workspace at bounding box center [388, 192] width 777 height 385
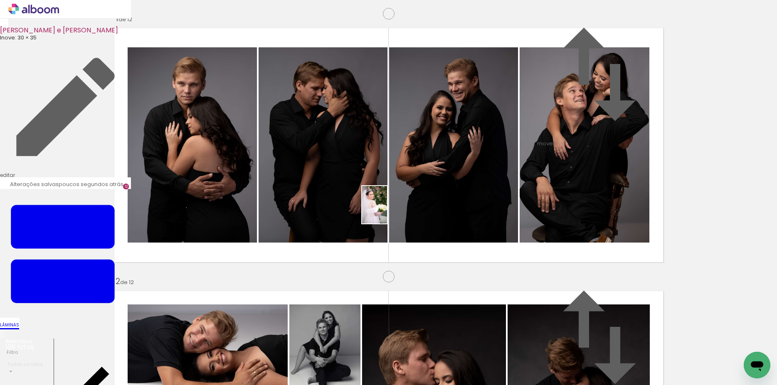
drag, startPoint x: 424, startPoint y: 356, endPoint x: 387, endPoint y: 211, distance: 149.3
click at [387, 211] on quentale-workspace at bounding box center [388, 192] width 777 height 385
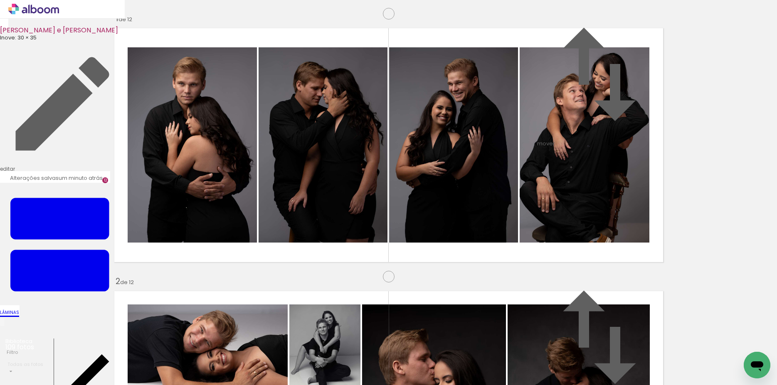
scroll to position [0, 3431]
drag, startPoint x: 741, startPoint y: 349, endPoint x: 564, endPoint y: 302, distance: 182.7
click at [564, 302] on quentale-workspace at bounding box center [388, 192] width 777 height 385
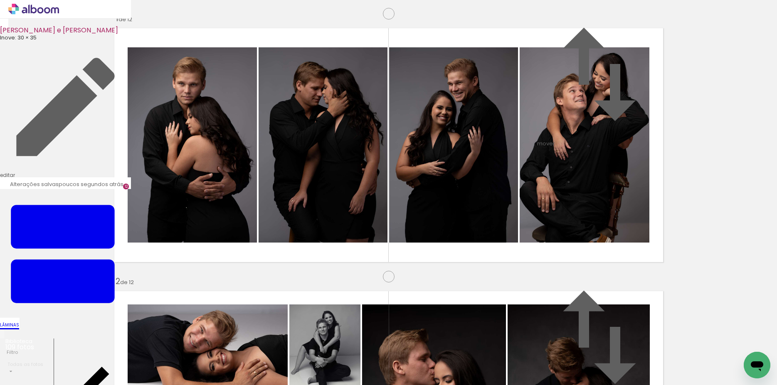
scroll to position [2894, 0]
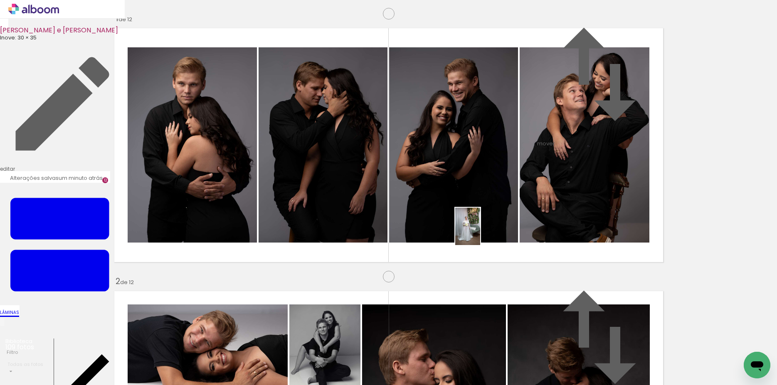
drag, startPoint x: 474, startPoint y: 246, endPoint x: 480, endPoint y: 233, distance: 15.1
click at [480, 233] on quentale-workspace at bounding box center [388, 192] width 777 height 385
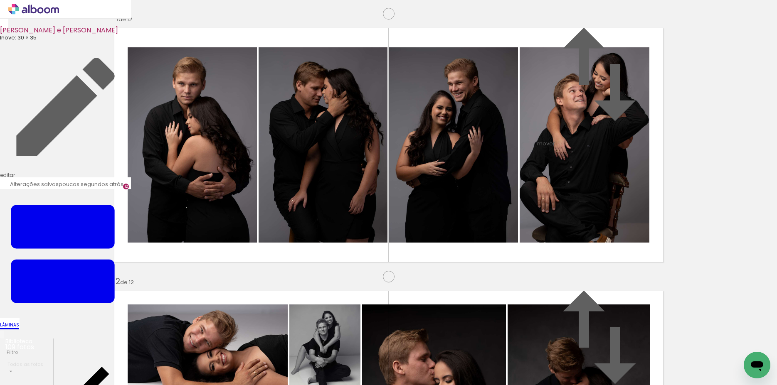
scroll to position [0, 3736]
drag, startPoint x: 124, startPoint y: 356, endPoint x: 155, endPoint y: 221, distance: 138.5
click at [155, 221] on quentale-workspace at bounding box center [388, 192] width 777 height 385
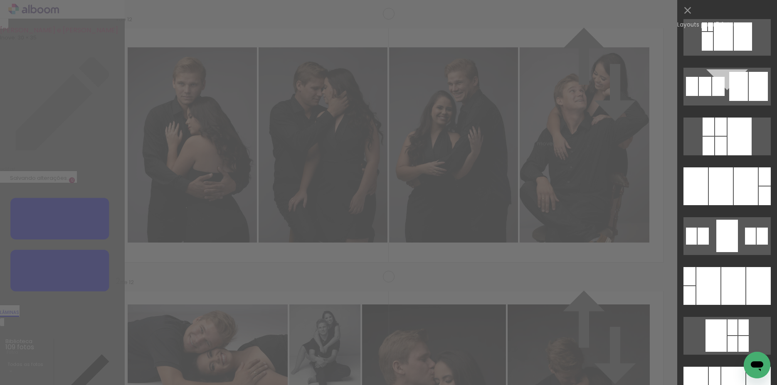
scroll to position [229, 0]
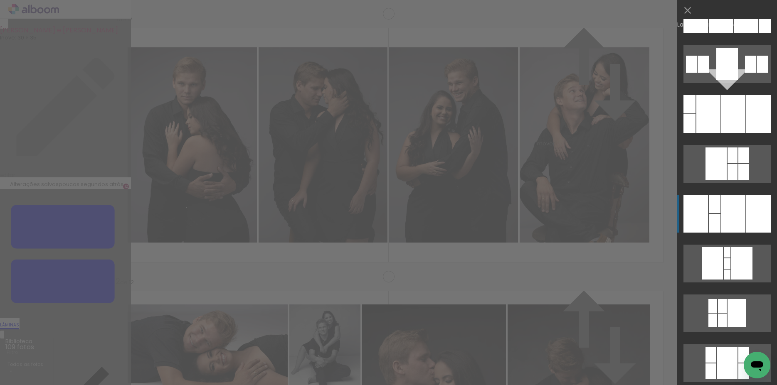
click at [739, 222] on div at bounding box center [733, 214] width 24 height 38
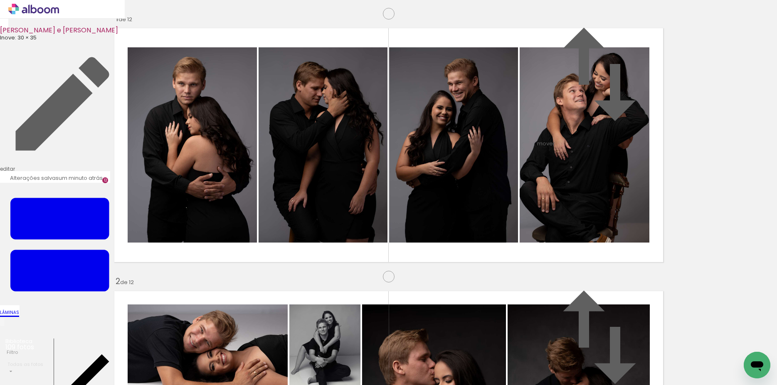
drag, startPoint x: 606, startPoint y: 212, endPoint x: 298, endPoint y: 123, distance: 320.5
click at [0, 0] on slot at bounding box center [0, 0] width 0 height 0
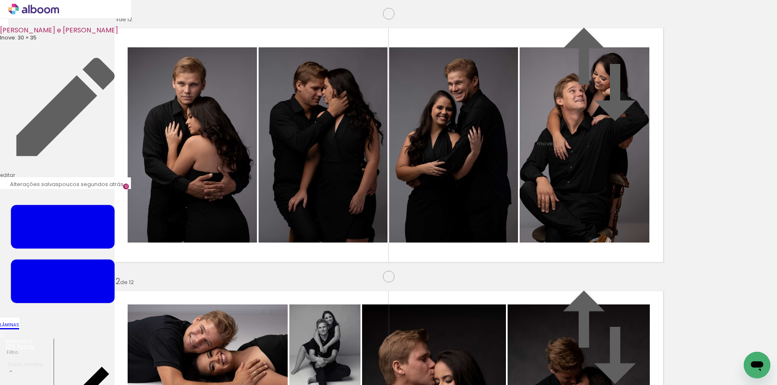
scroll to position [2932, 0]
drag, startPoint x: 620, startPoint y: 356, endPoint x: 338, endPoint y: 185, distance: 329.2
click at [338, 185] on quentale-workspace at bounding box center [388, 192] width 777 height 385
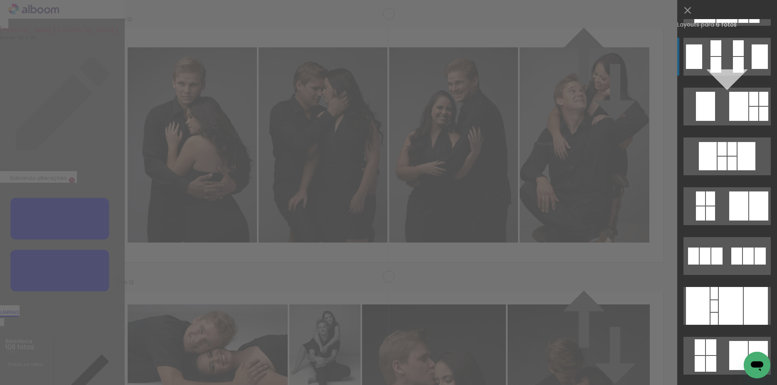
scroll to position [0, 0]
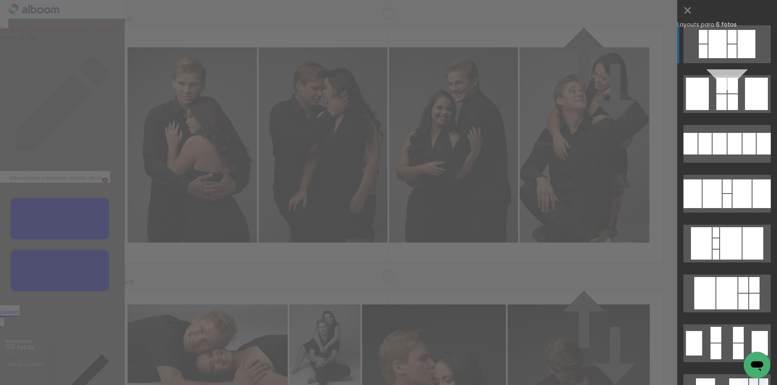
click at [727, 48] on div at bounding box center [731, 51] width 9 height 14
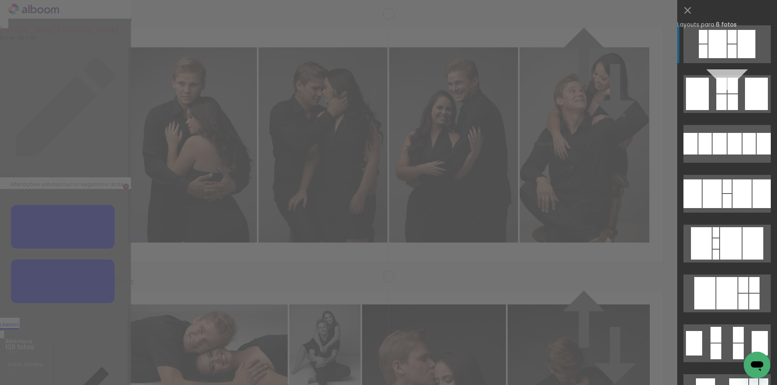
scroll to position [50, 0]
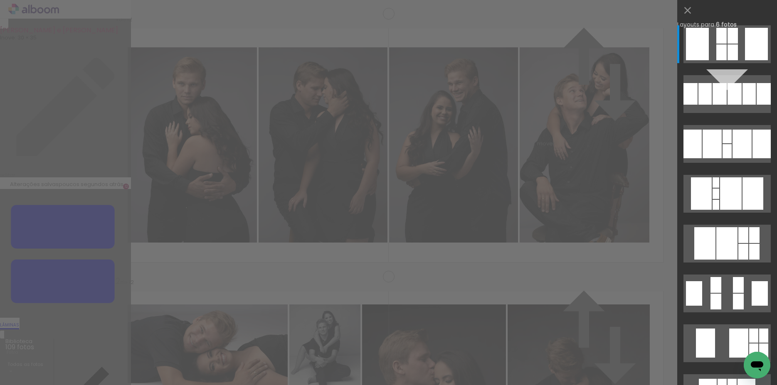
drag, startPoint x: 501, startPoint y: 192, endPoint x: 527, endPoint y: 383, distance: 192.6
click at [527, 383] on quentale-workspace at bounding box center [388, 192] width 777 height 385
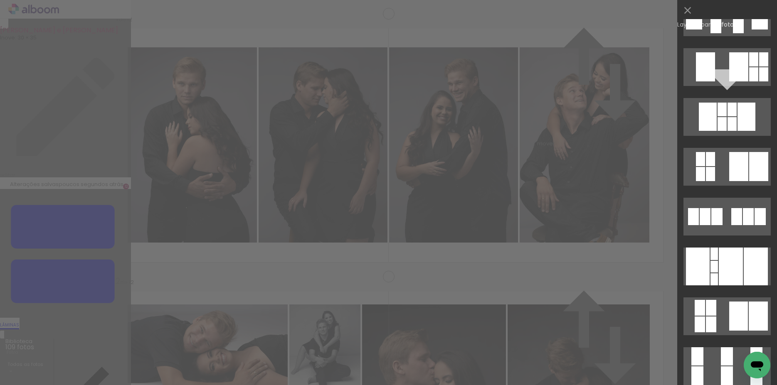
scroll to position [344, 0]
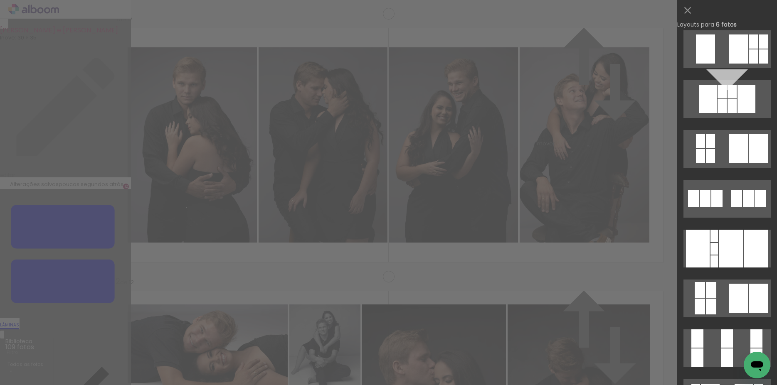
click at [712, 248] on div at bounding box center [713, 249] width 7 height 12
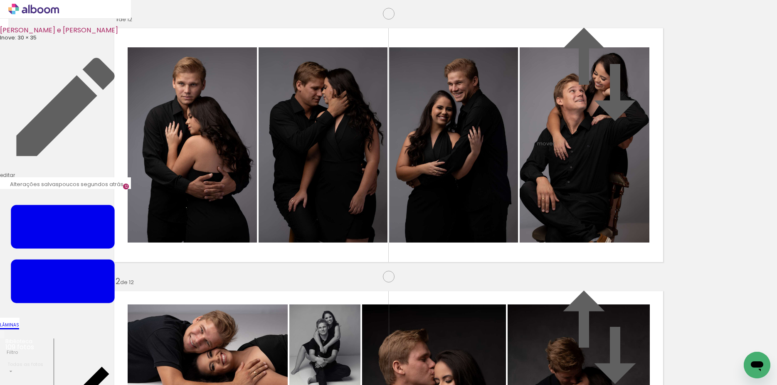
drag, startPoint x: 584, startPoint y: 159, endPoint x: 626, endPoint y: 370, distance: 214.6
click at [626, 370] on quentale-workspace at bounding box center [388, 192] width 777 height 385
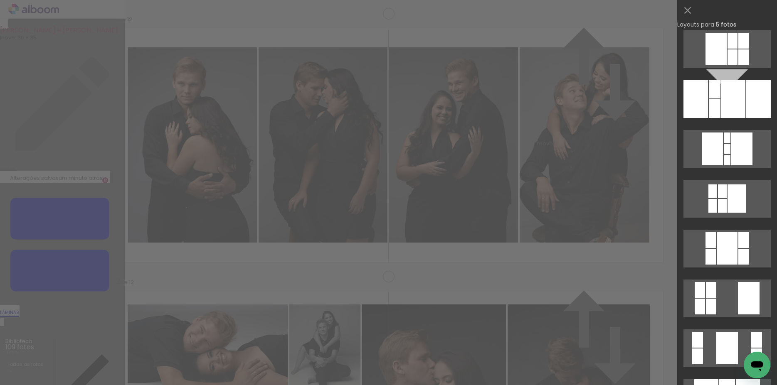
scroll to position [0, 0]
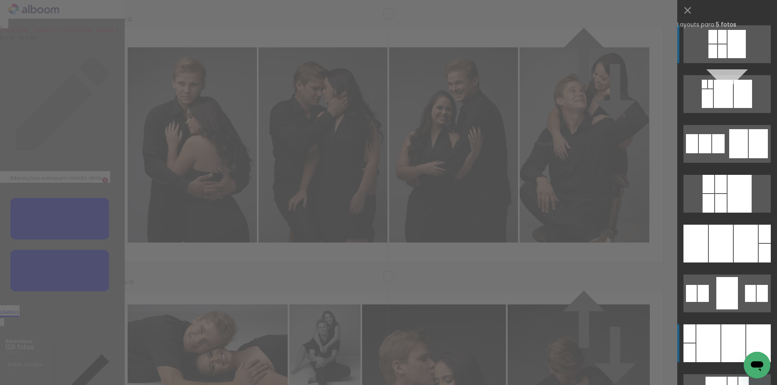
click at [713, 345] on div at bounding box center [708, 344] width 24 height 38
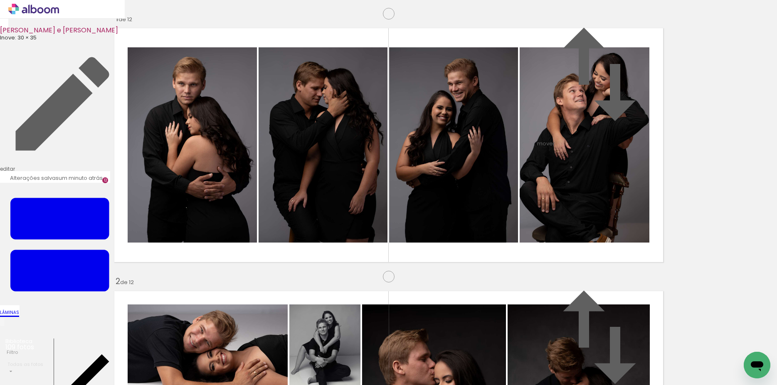
drag, startPoint x: 456, startPoint y: 229, endPoint x: 275, endPoint y: 223, distance: 181.3
click at [0, 0] on slot at bounding box center [0, 0] width 0 height 0
drag, startPoint x: 288, startPoint y: 182, endPoint x: 117, endPoint y: 243, distance: 181.8
click at [0, 0] on slot at bounding box center [0, 0] width 0 height 0
drag, startPoint x: 142, startPoint y: 122, endPoint x: 141, endPoint y: 142, distance: 20.4
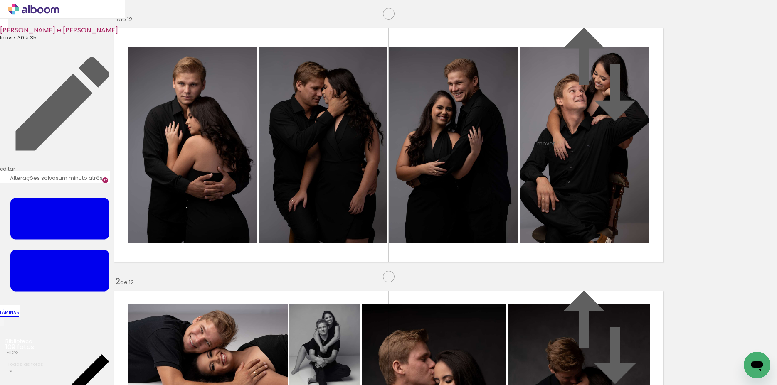
drag, startPoint x: 458, startPoint y: 187, endPoint x: 618, endPoint y: 187, distance: 160.4
click at [0, 0] on slot at bounding box center [0, 0] width 0 height 0
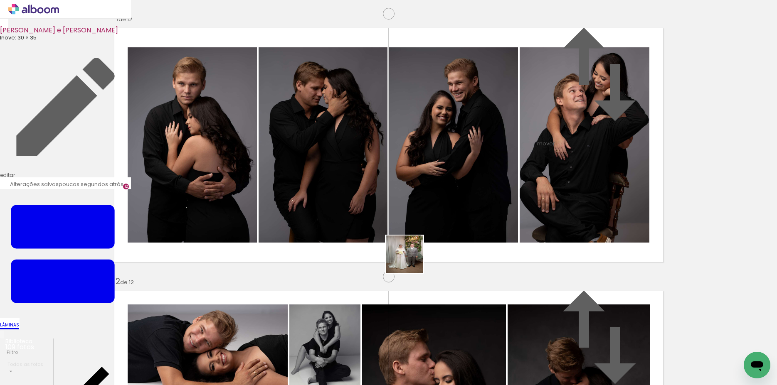
drag, startPoint x: 638, startPoint y: 326, endPoint x: 385, endPoint y: 253, distance: 263.5
click at [385, 253] on quentale-workspace at bounding box center [388, 192] width 777 height 385
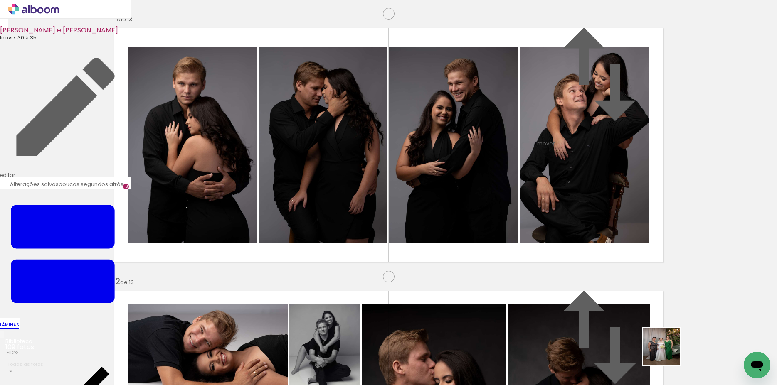
drag, startPoint x: 668, startPoint y: 353, endPoint x: 668, endPoint y: 299, distance: 54.5
click at [447, 229] on quentale-workspace at bounding box center [388, 192] width 777 height 385
drag, startPoint x: 696, startPoint y: 305, endPoint x: 475, endPoint y: 214, distance: 238.7
click at [475, 214] on quentale-workspace at bounding box center [388, 192] width 777 height 385
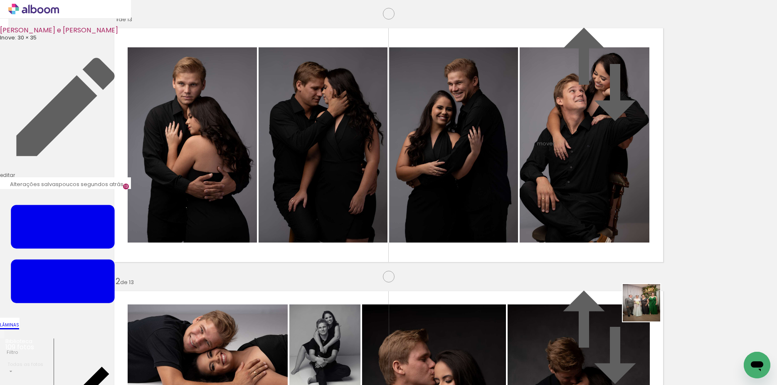
drag, startPoint x: 648, startPoint y: 309, endPoint x: 554, endPoint y: 222, distance: 127.9
click at [554, 222] on quentale-workspace at bounding box center [388, 192] width 777 height 385
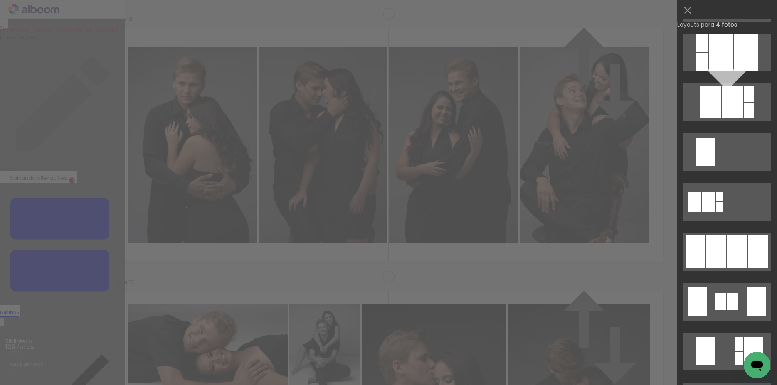
scroll to position [402, 0]
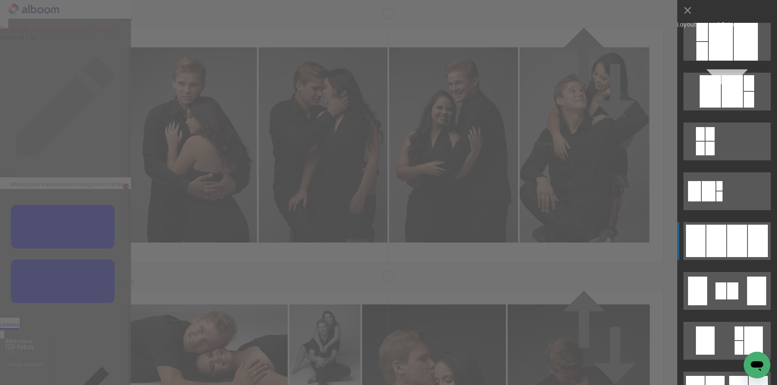
click at [730, 257] on div at bounding box center [737, 241] width 20 height 32
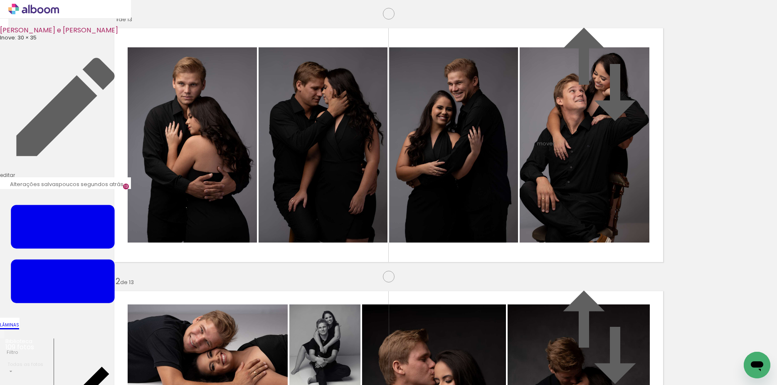
drag, startPoint x: 461, startPoint y: 208, endPoint x: 295, endPoint y: 195, distance: 166.3
click at [0, 0] on slot at bounding box center [0, 0] width 0 height 0
